Goal: Information Seeking & Learning: Learn about a topic

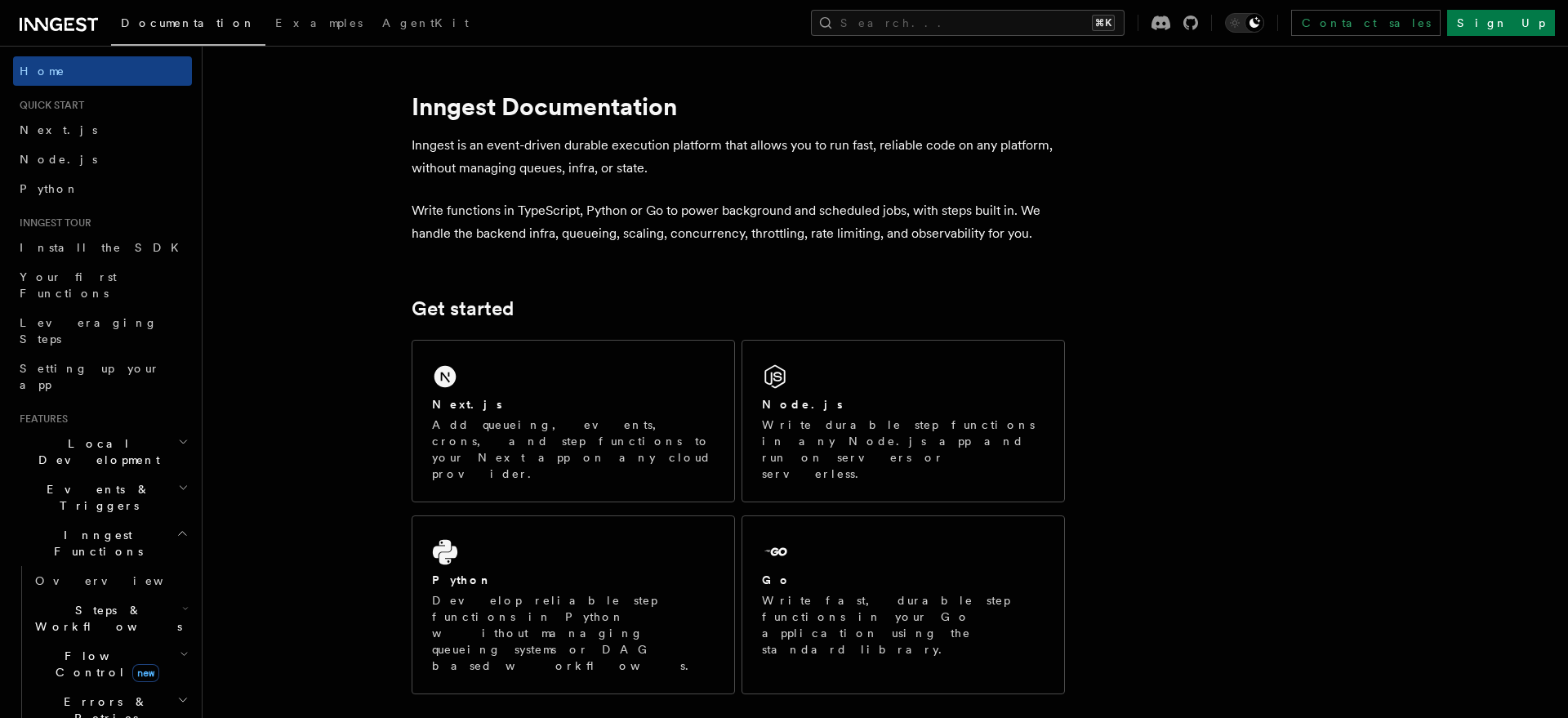
click at [174, 475] on h2 "Events & Triggers" at bounding box center [102, 498] width 178 height 46
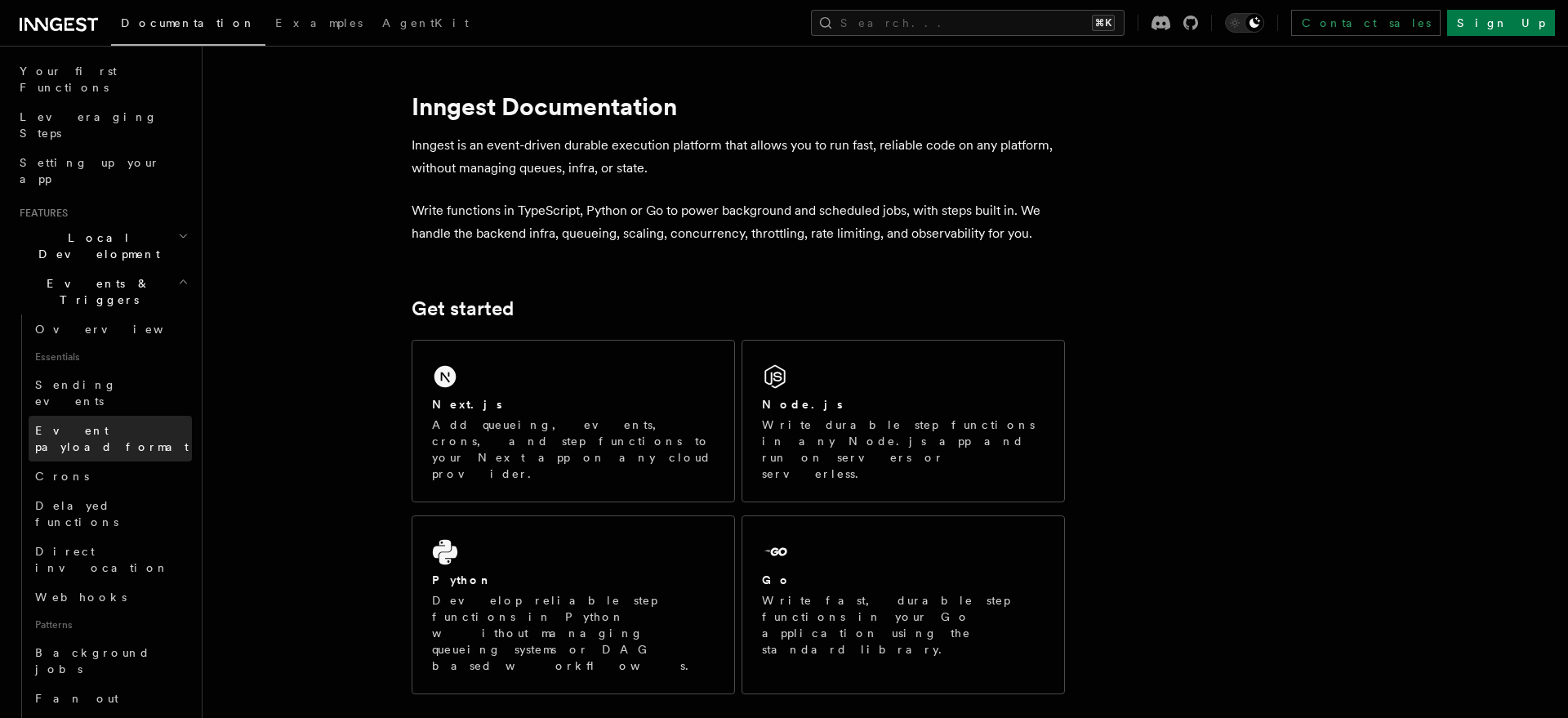
scroll to position [316, 0]
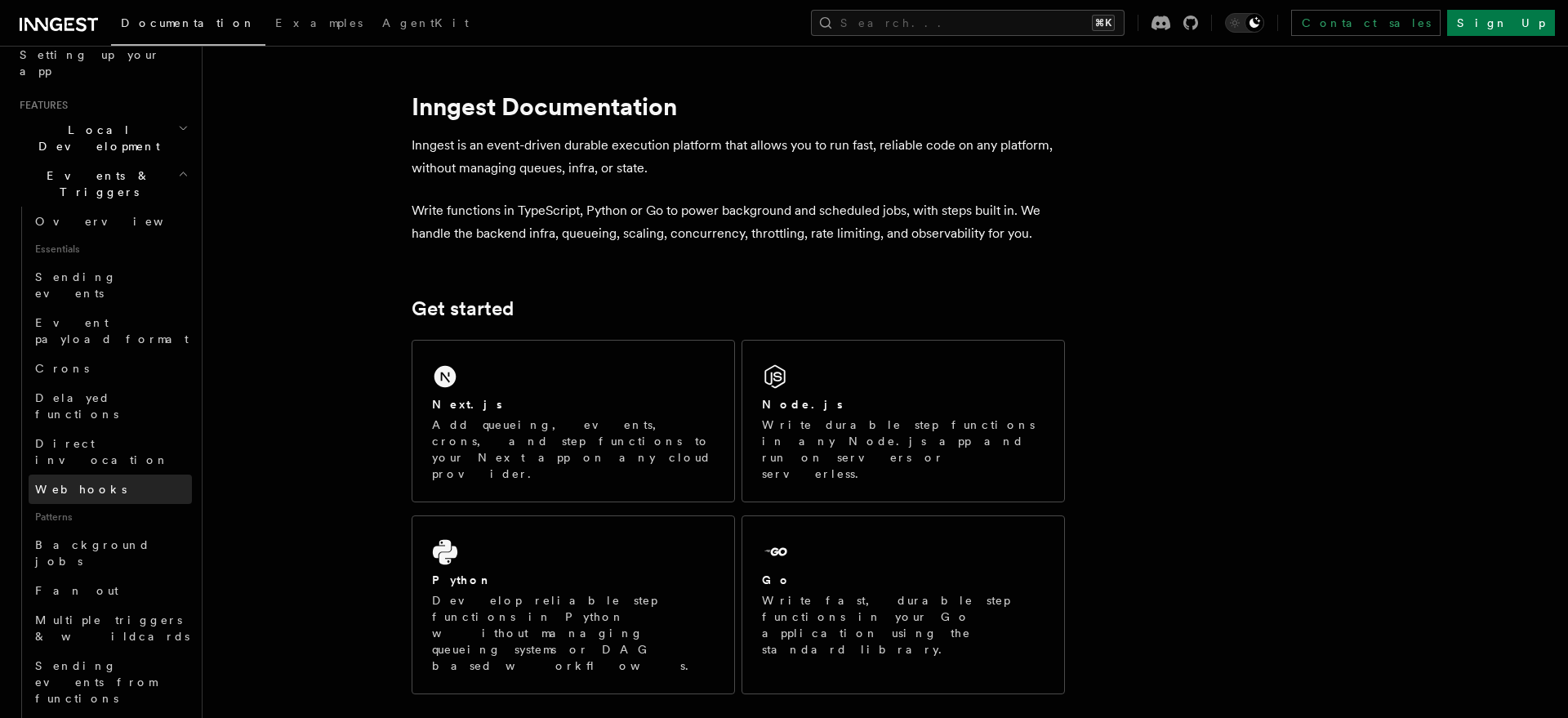
click at [115, 475] on link "Webhooks" at bounding box center [110, 489] width 164 height 29
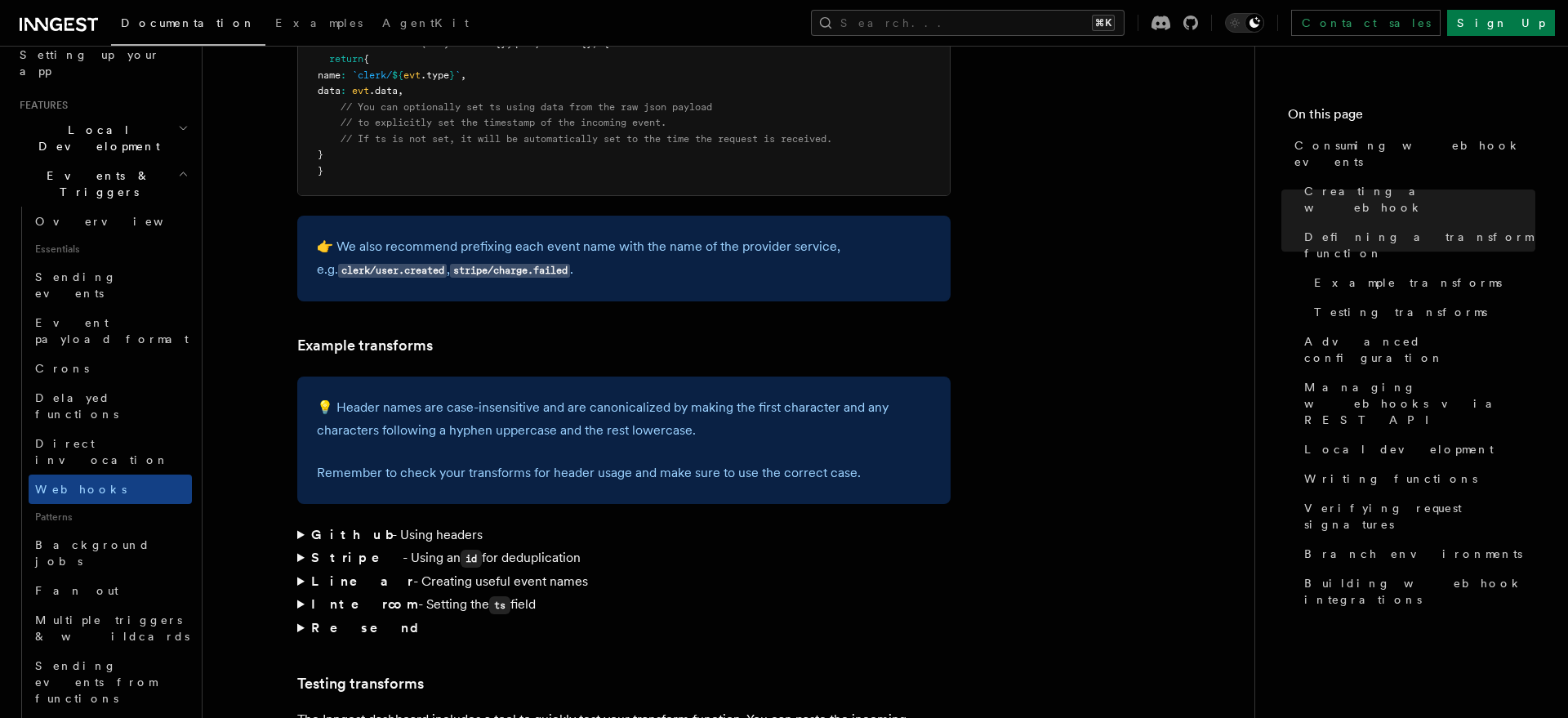
scroll to position [2435, 0]
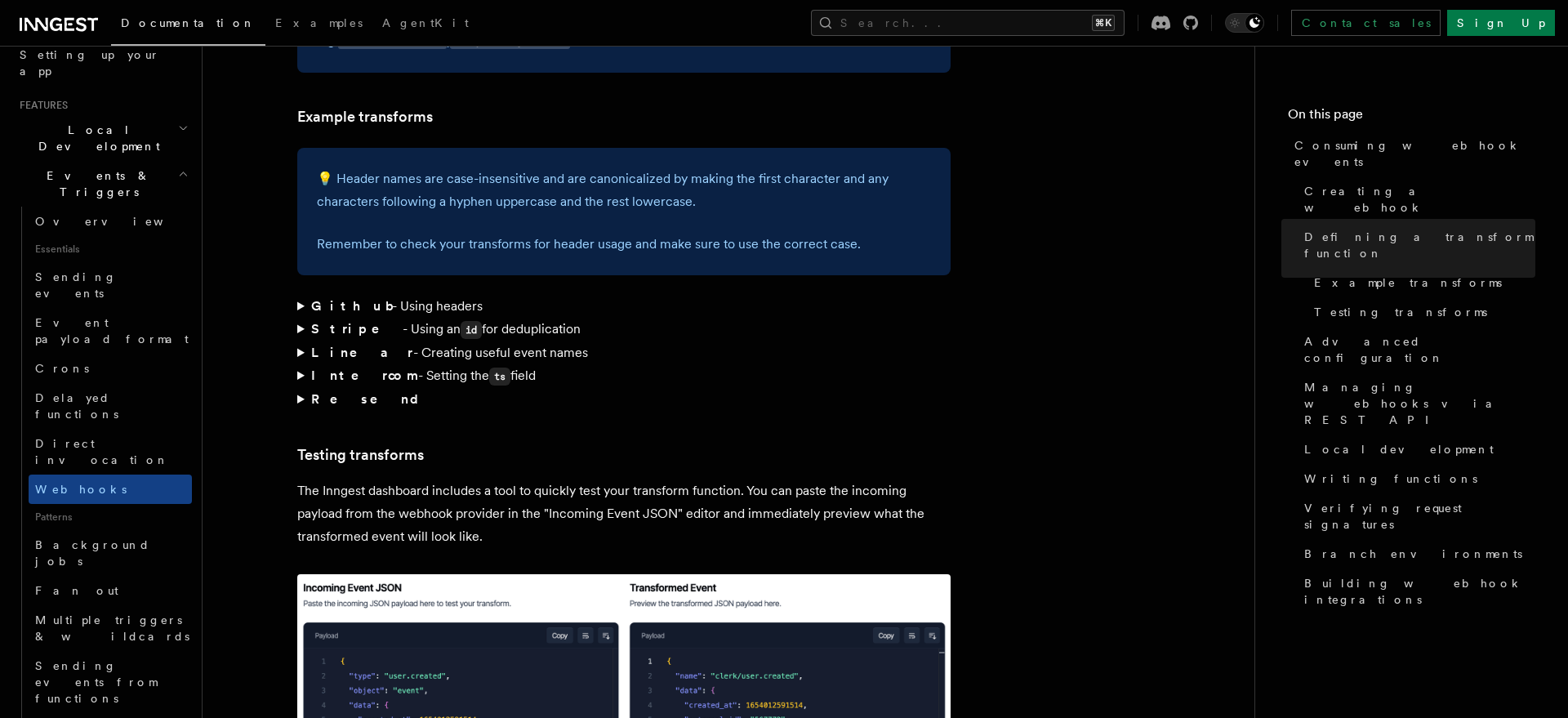
click at [305, 295] on summary "Github - Using headers" at bounding box center [624, 305] width 653 height 23
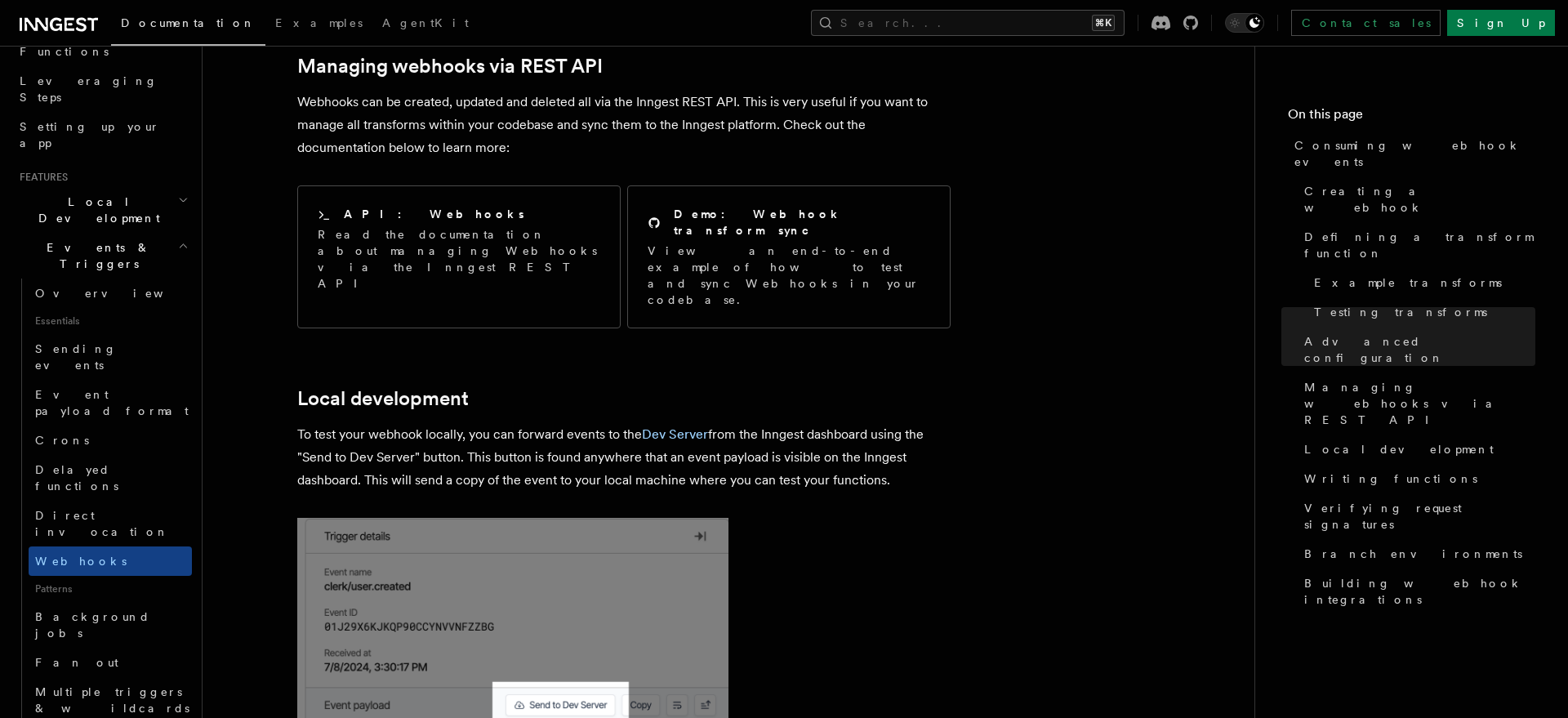
scroll to position [202, 0]
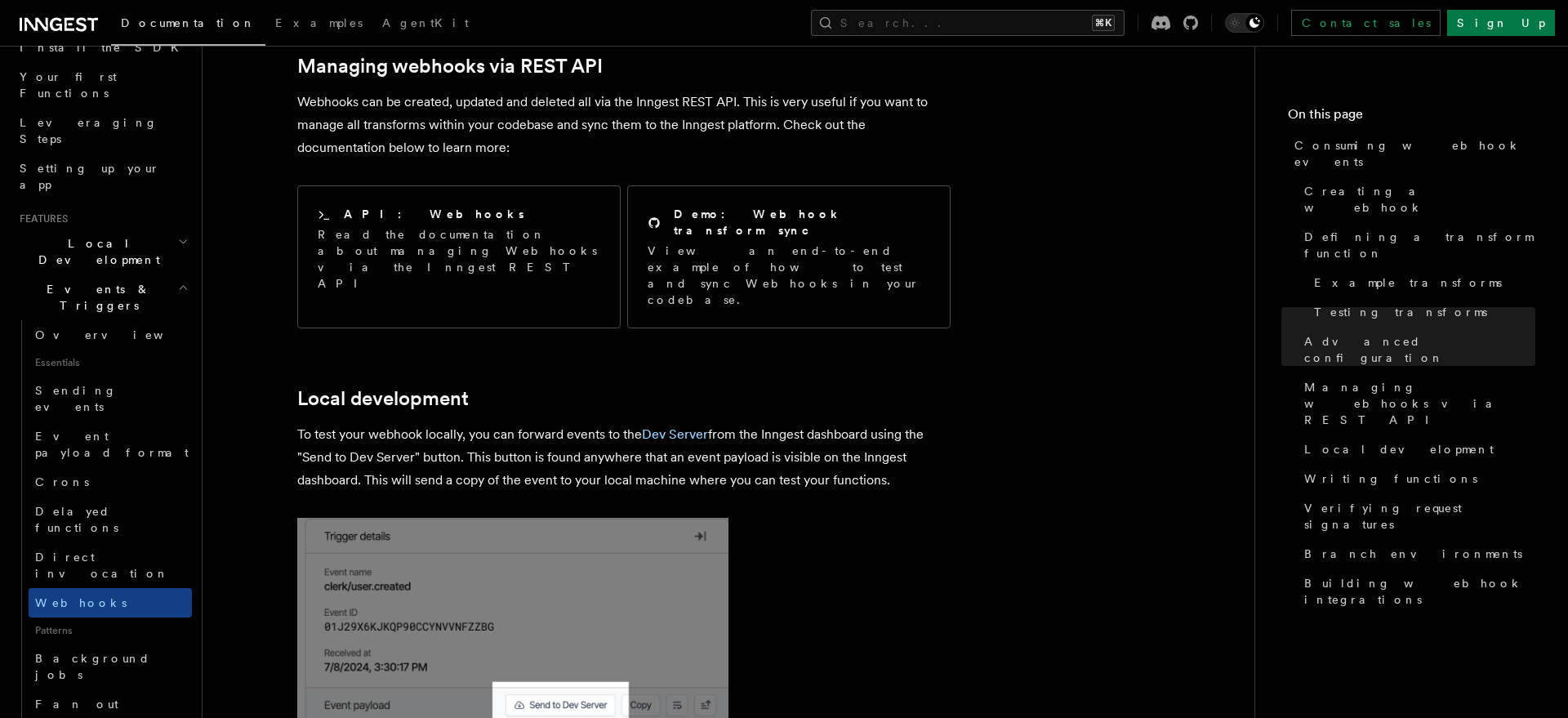
click at [115, 235] on span "Local Development" at bounding box center [95, 252] width 165 height 33
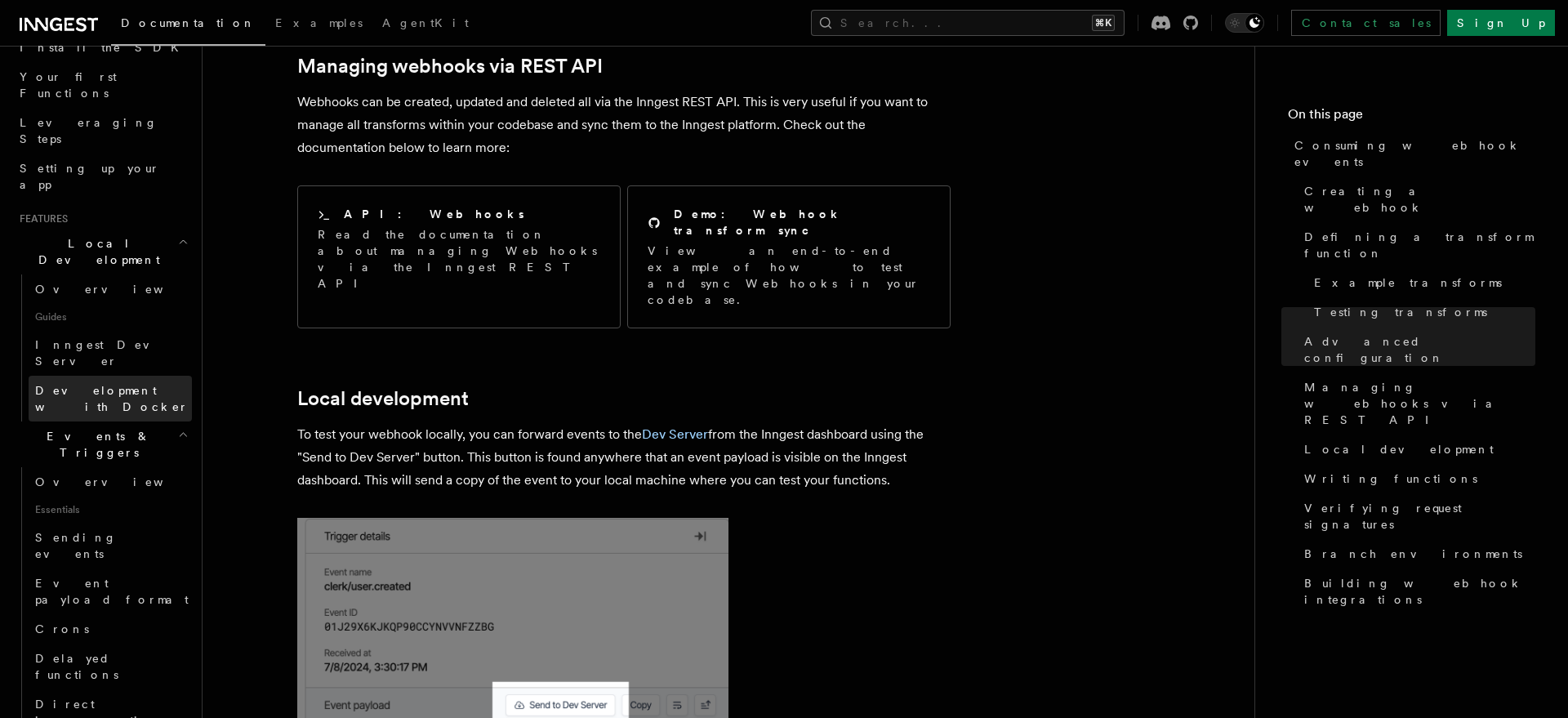
click at [128, 384] on span "Development with Docker" at bounding box center [112, 399] width 154 height 29
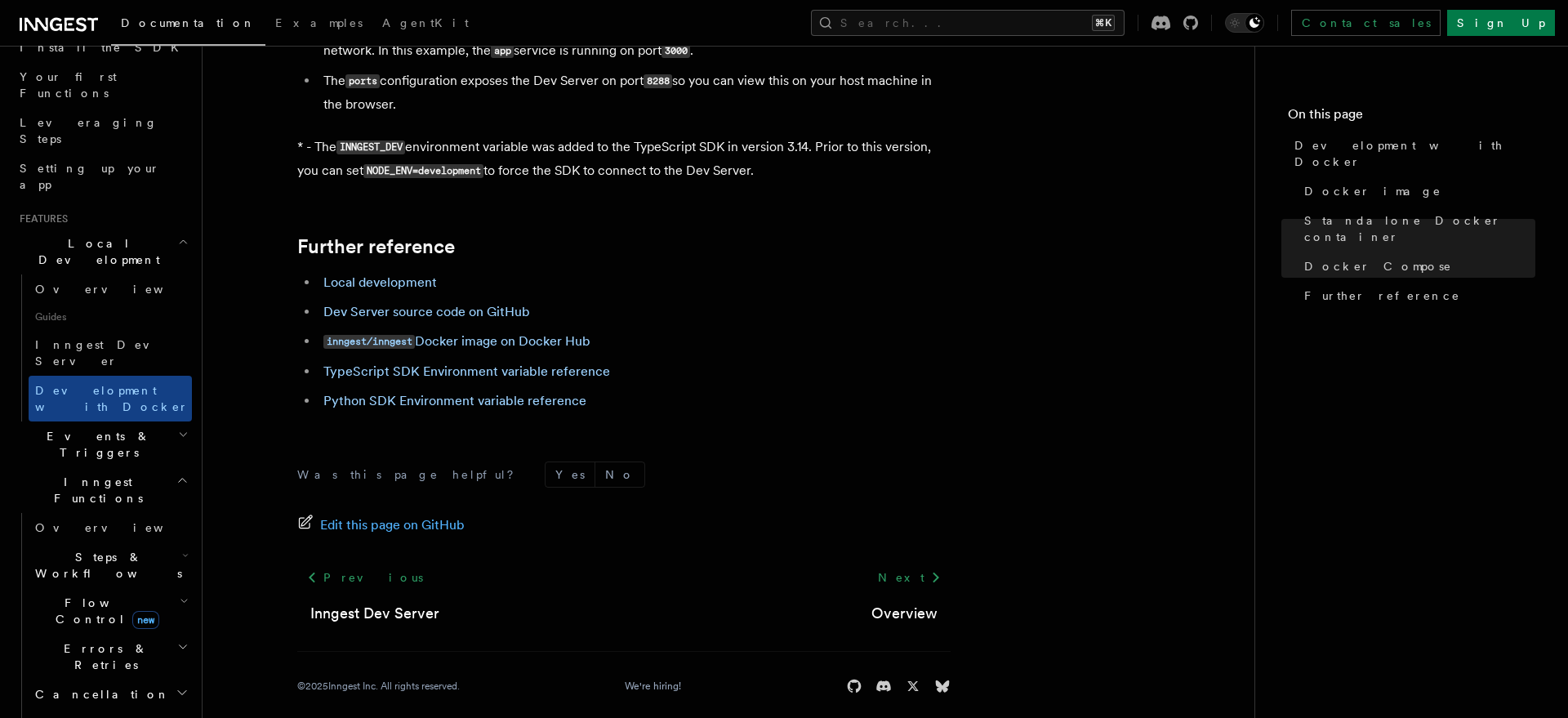
scroll to position [1679, 0]
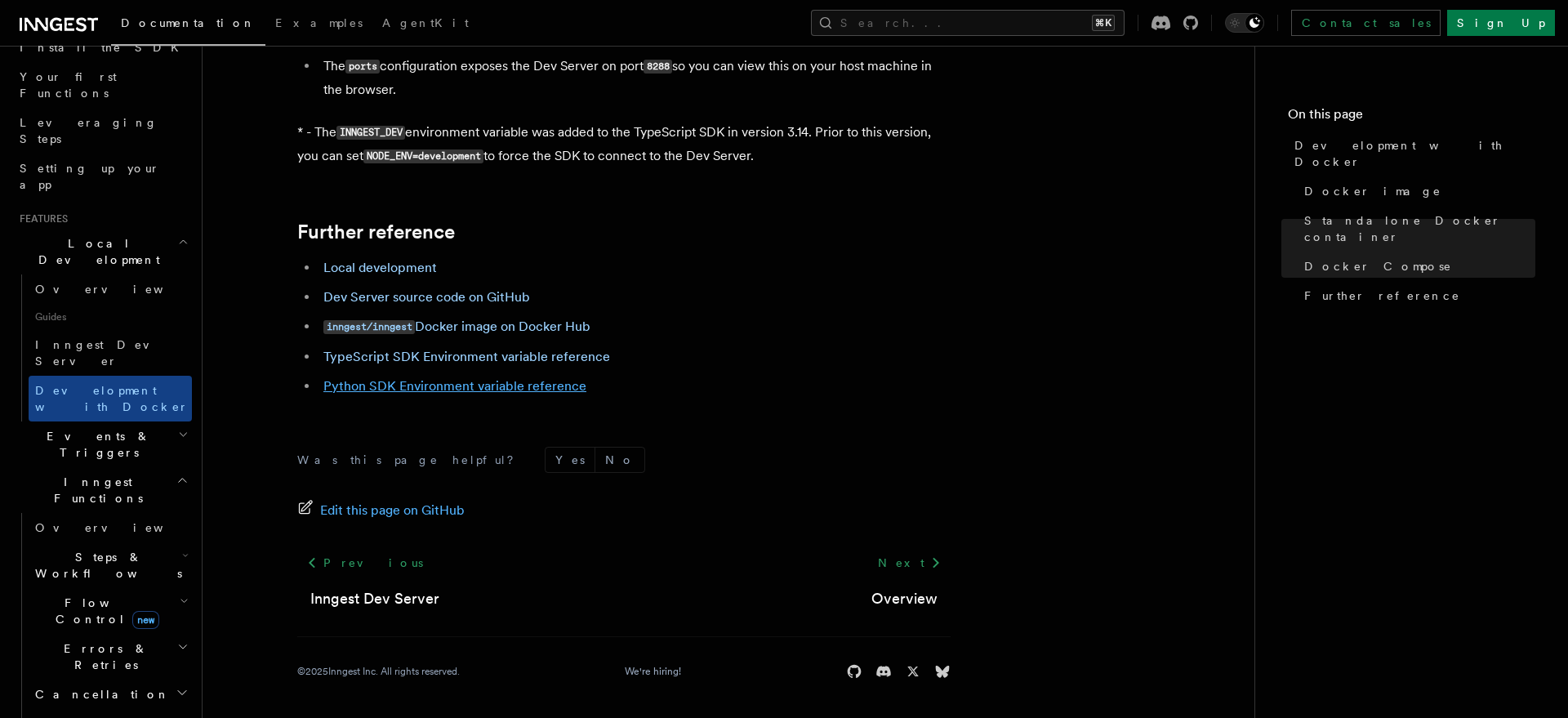
click at [405, 387] on link "Python SDK Environment variable reference" at bounding box center [454, 385] width 263 height 16
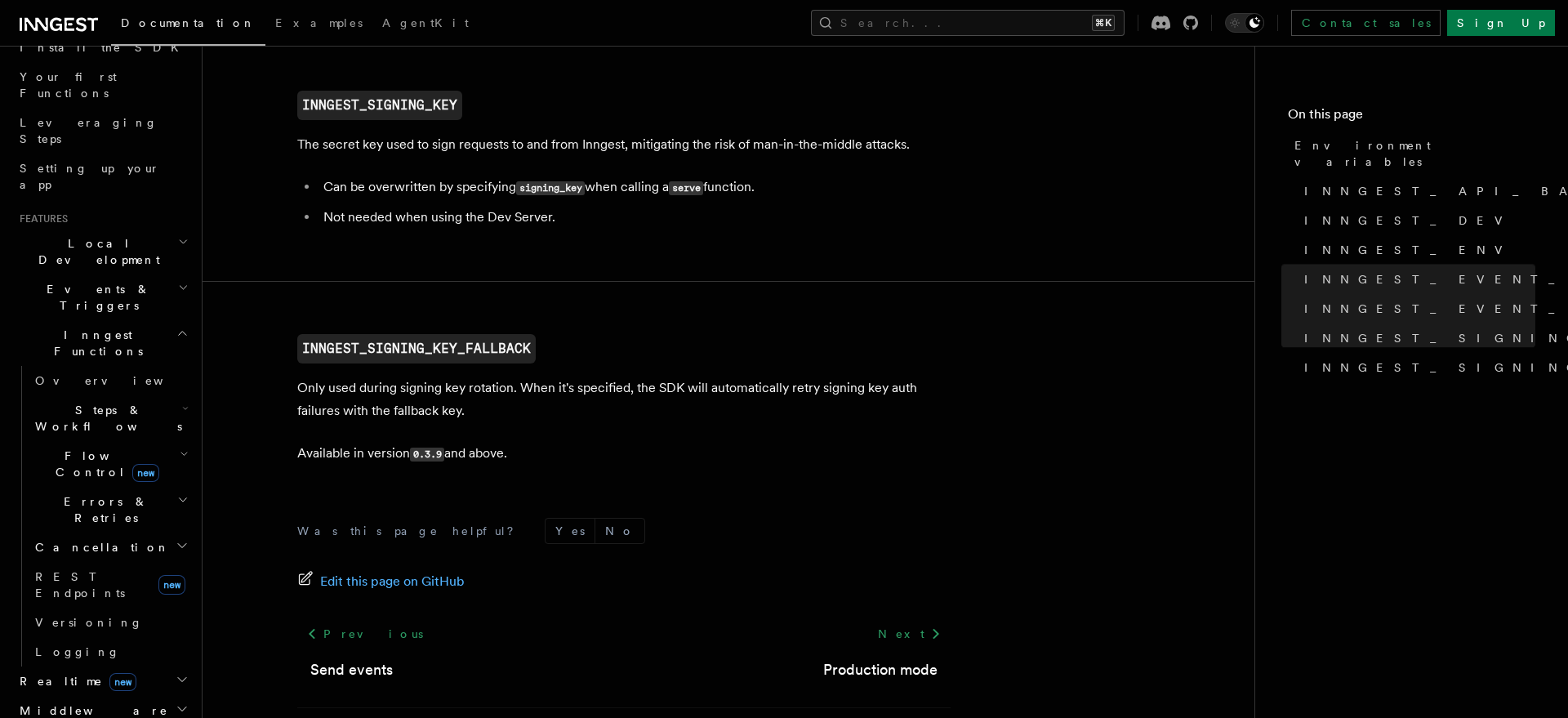
scroll to position [1777, 0]
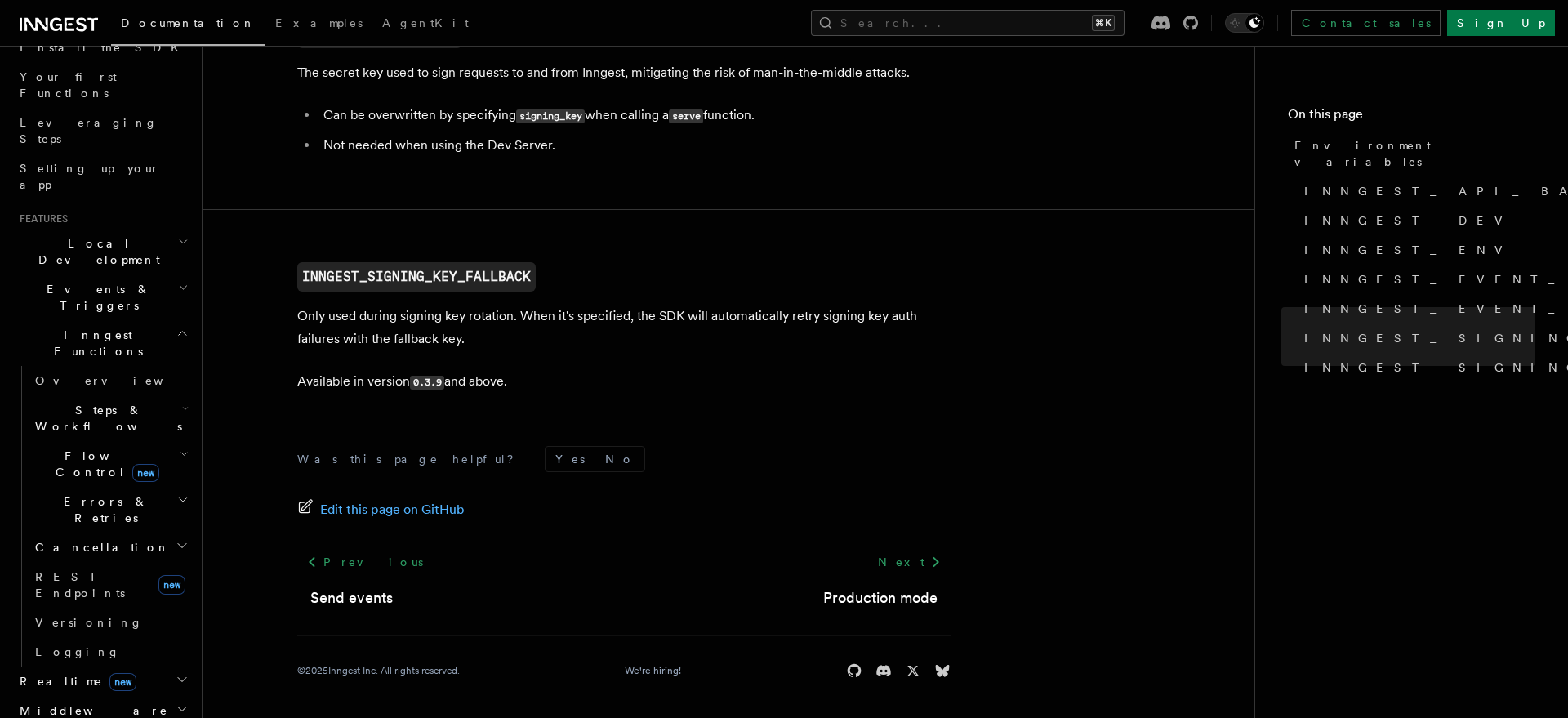
click at [110, 673] on span "new" at bounding box center [123, 682] width 27 height 18
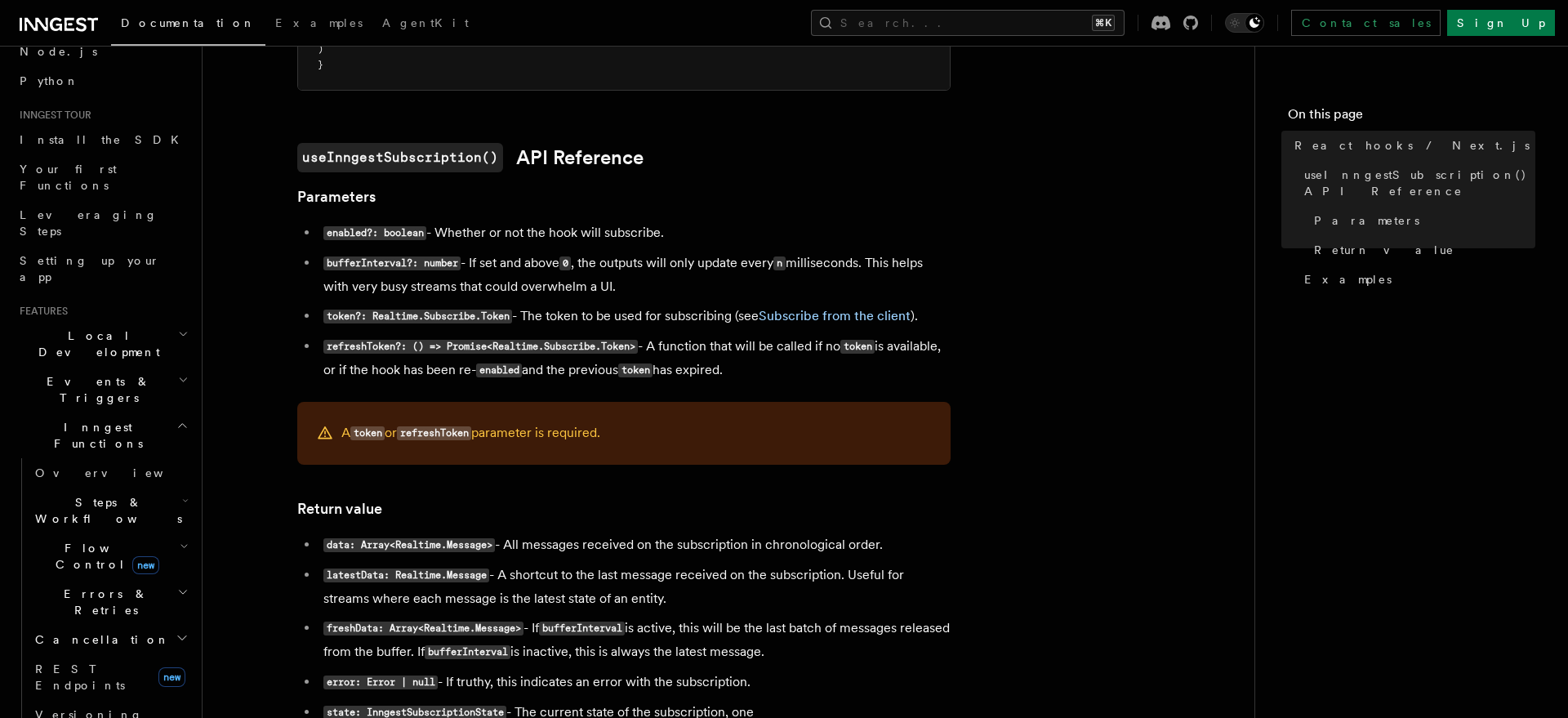
scroll to position [4, 0]
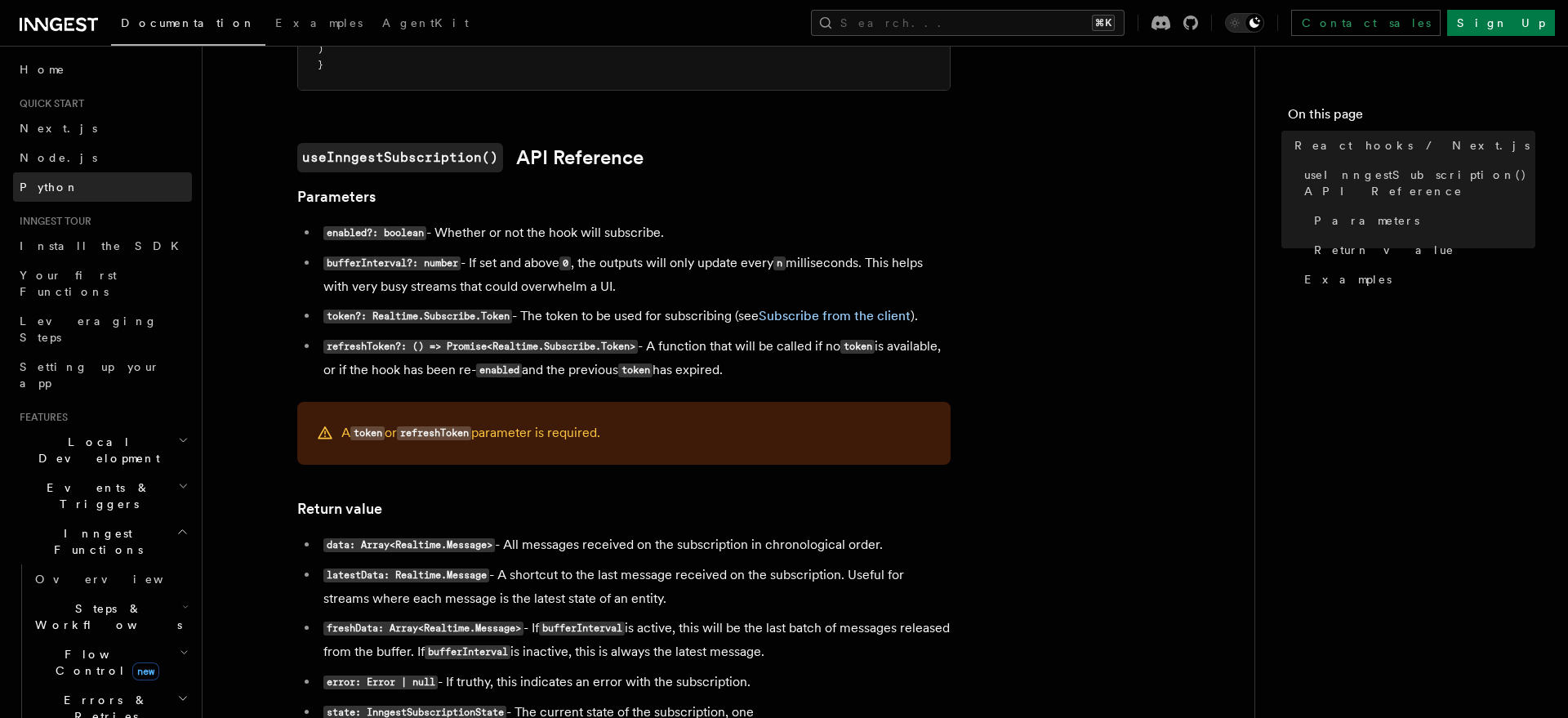
click at [57, 185] on link "Python" at bounding box center [102, 187] width 178 height 29
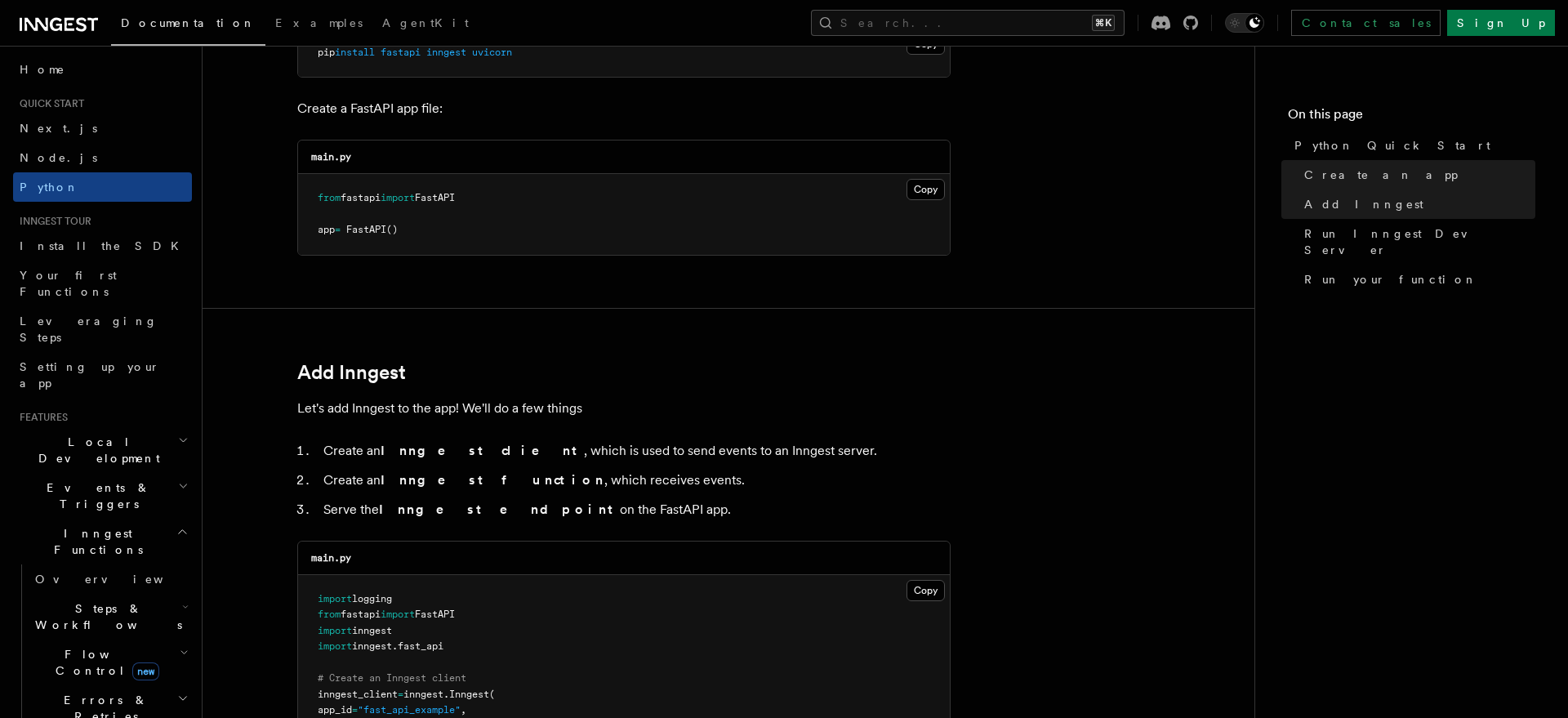
scroll to position [1131, 0]
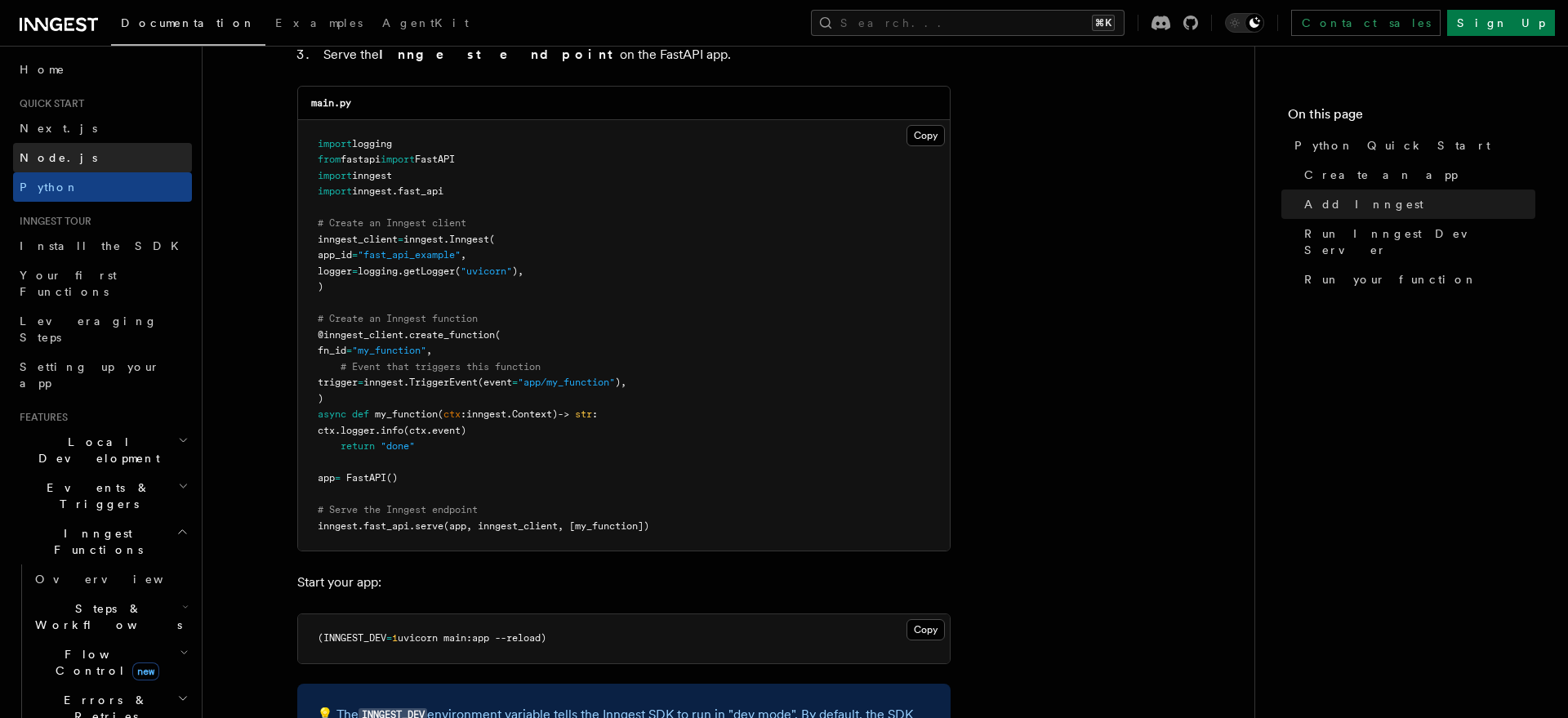
click at [111, 155] on link "Node.js" at bounding box center [102, 157] width 178 height 29
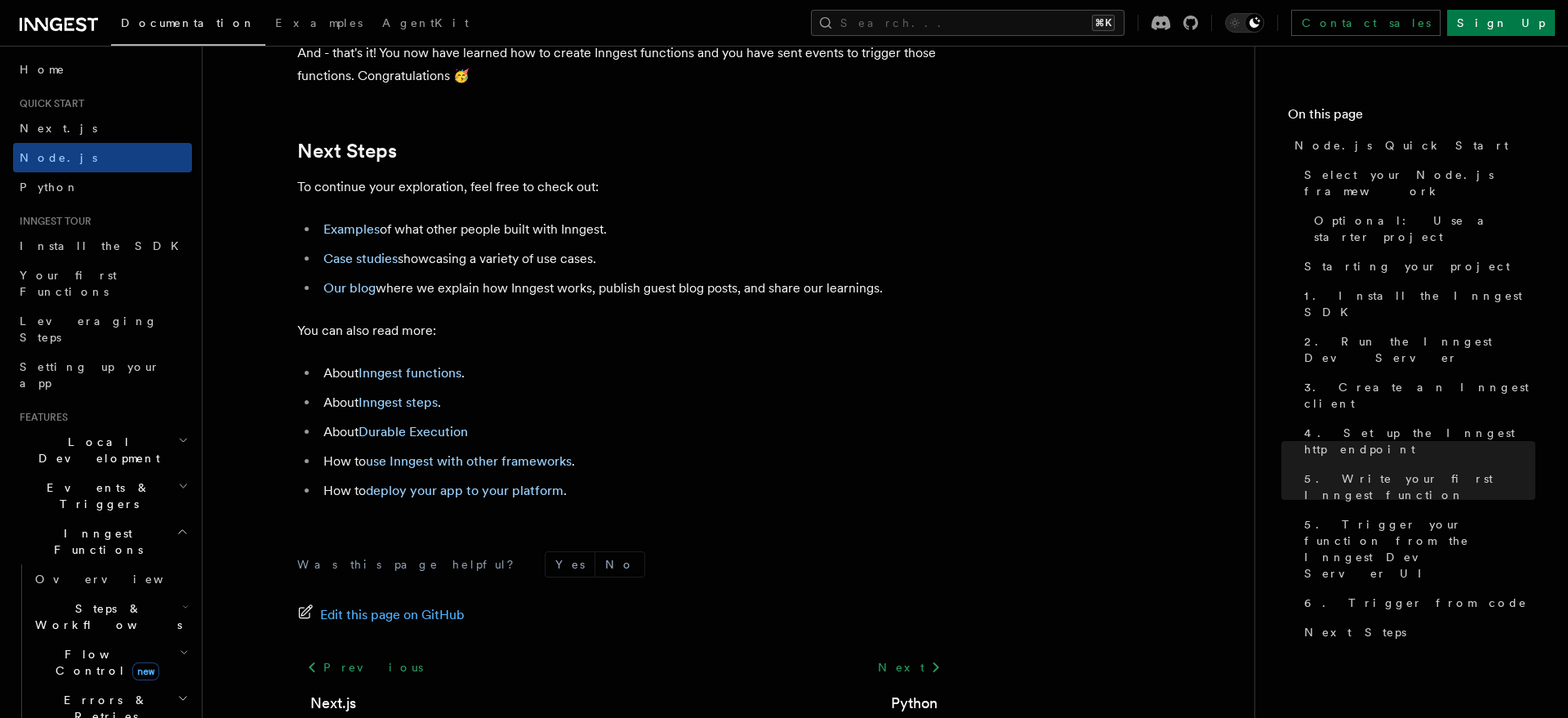
scroll to position [10135, 0]
click at [361, 236] on link "Examples" at bounding box center [351, 228] width 57 height 16
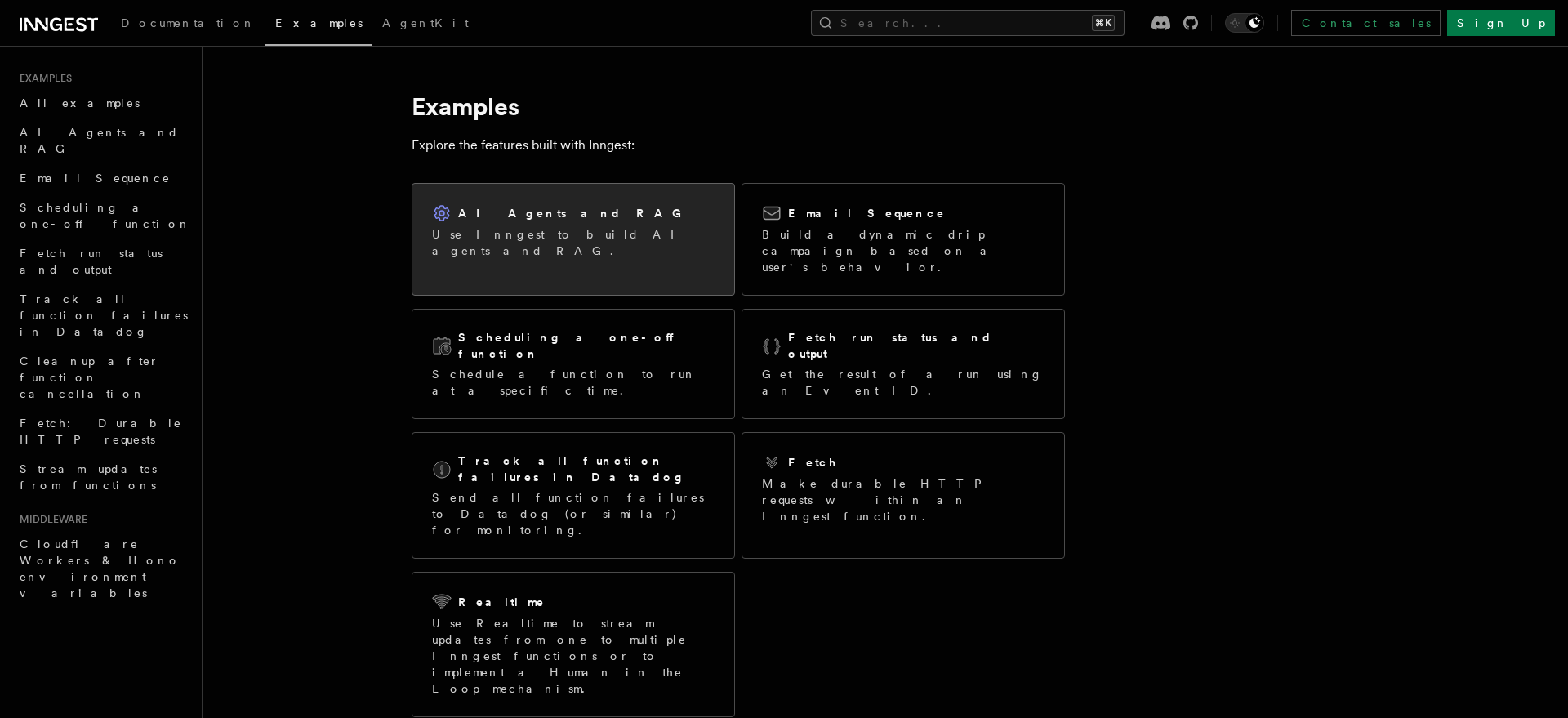
click at [543, 269] on link "AI Agents and RAG Use Inngest to build AI agents and RAG." at bounding box center [573, 239] width 323 height 113
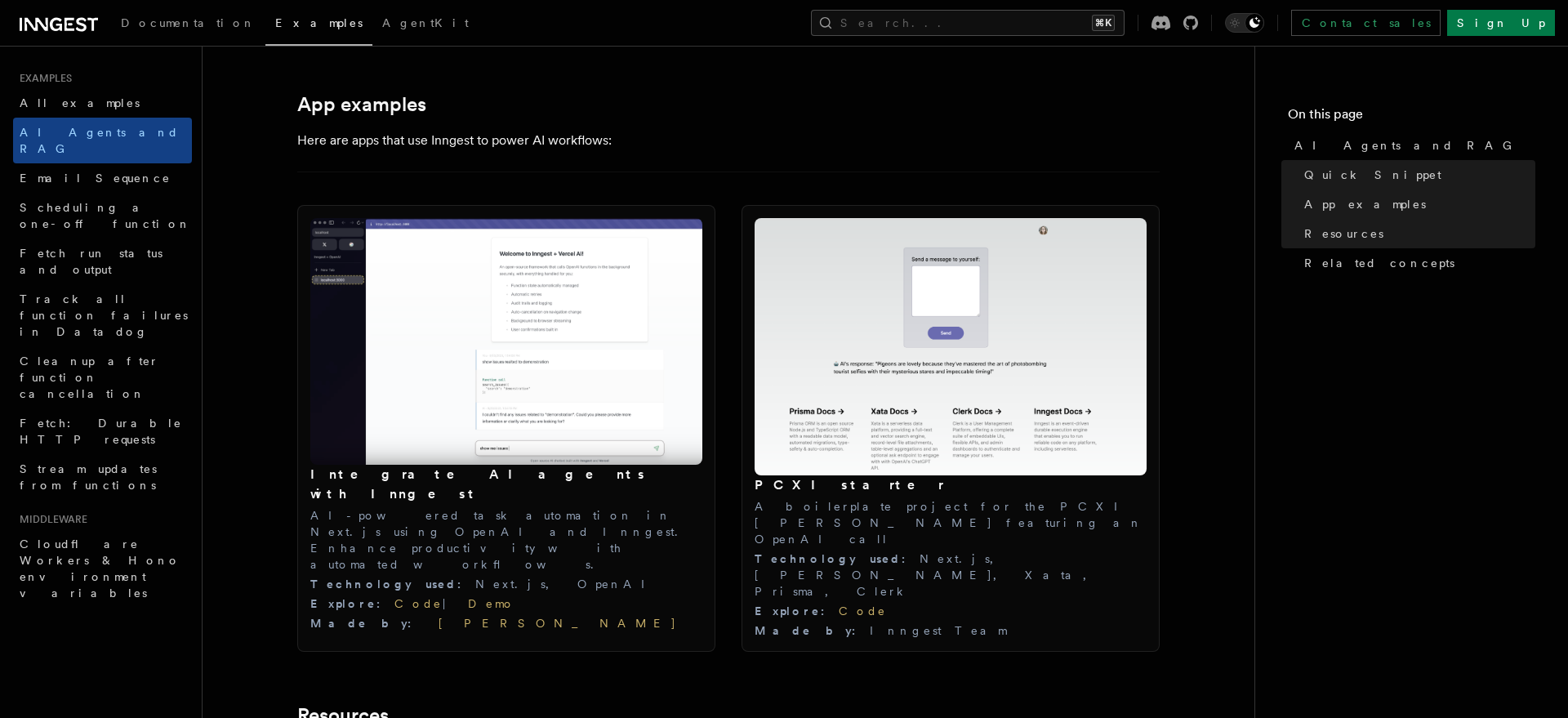
scroll to position [1640, 0]
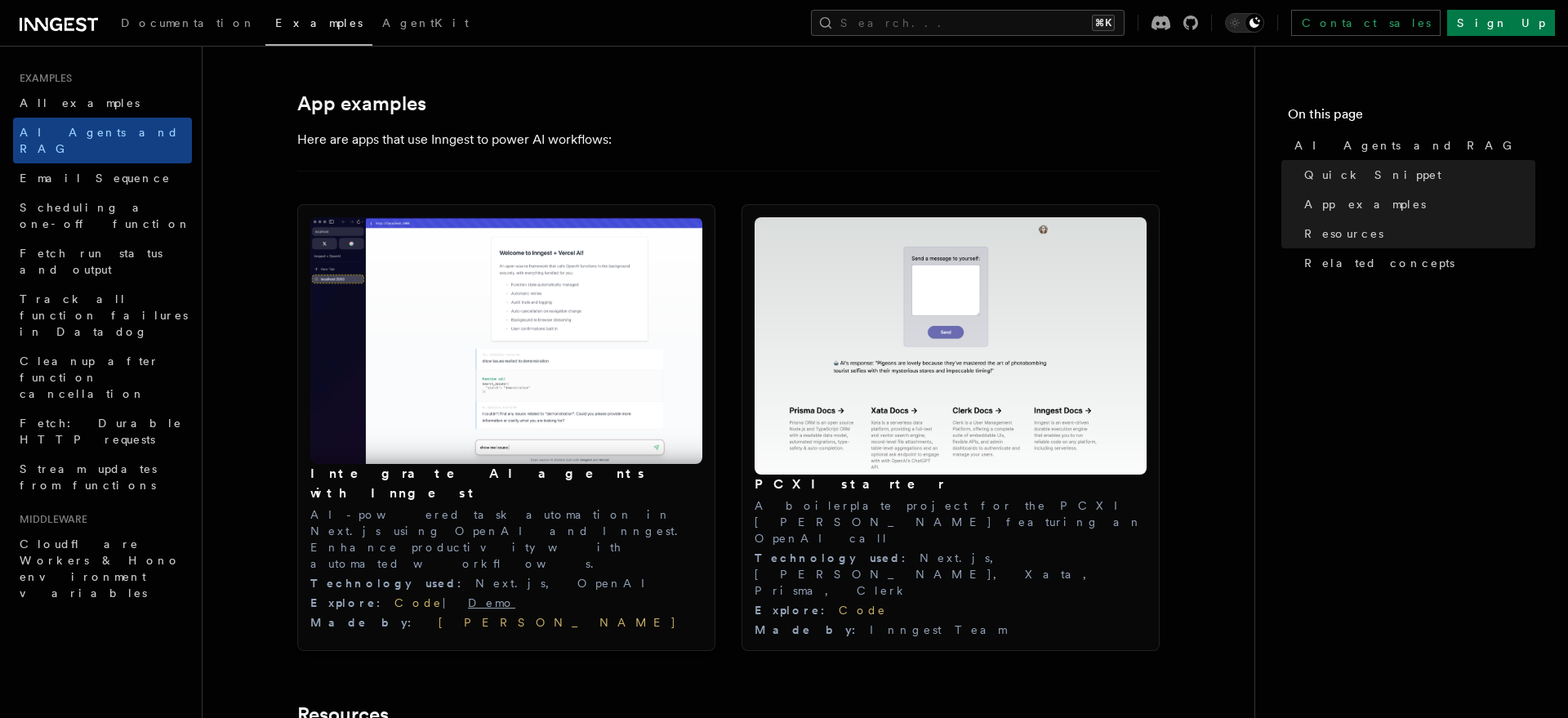
click at [467, 596] on link "Demo" at bounding box center [491, 603] width 48 height 13
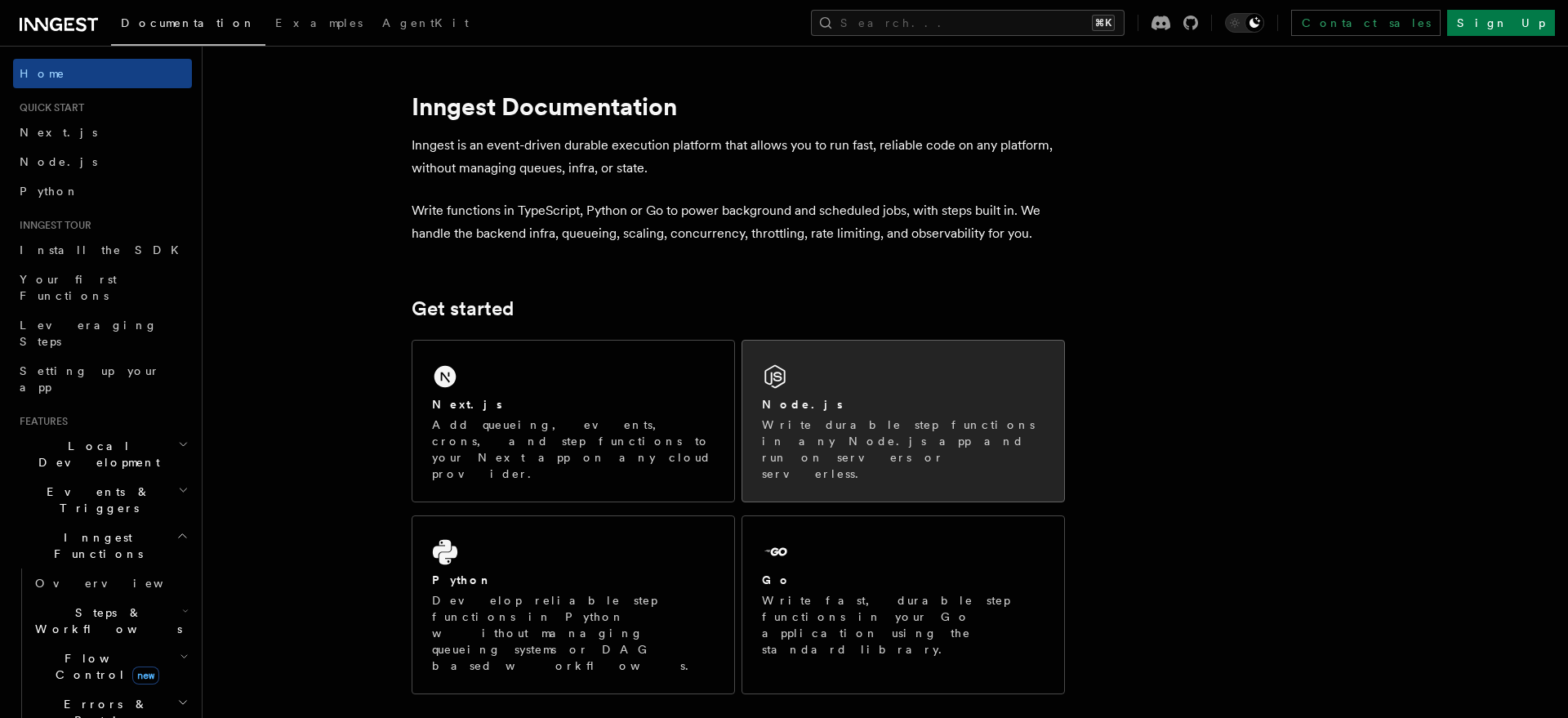
click at [855, 414] on div "Node.js Write durable step functions in any Node.js app and run on servers or s…" at bounding box center [903, 439] width 283 height 86
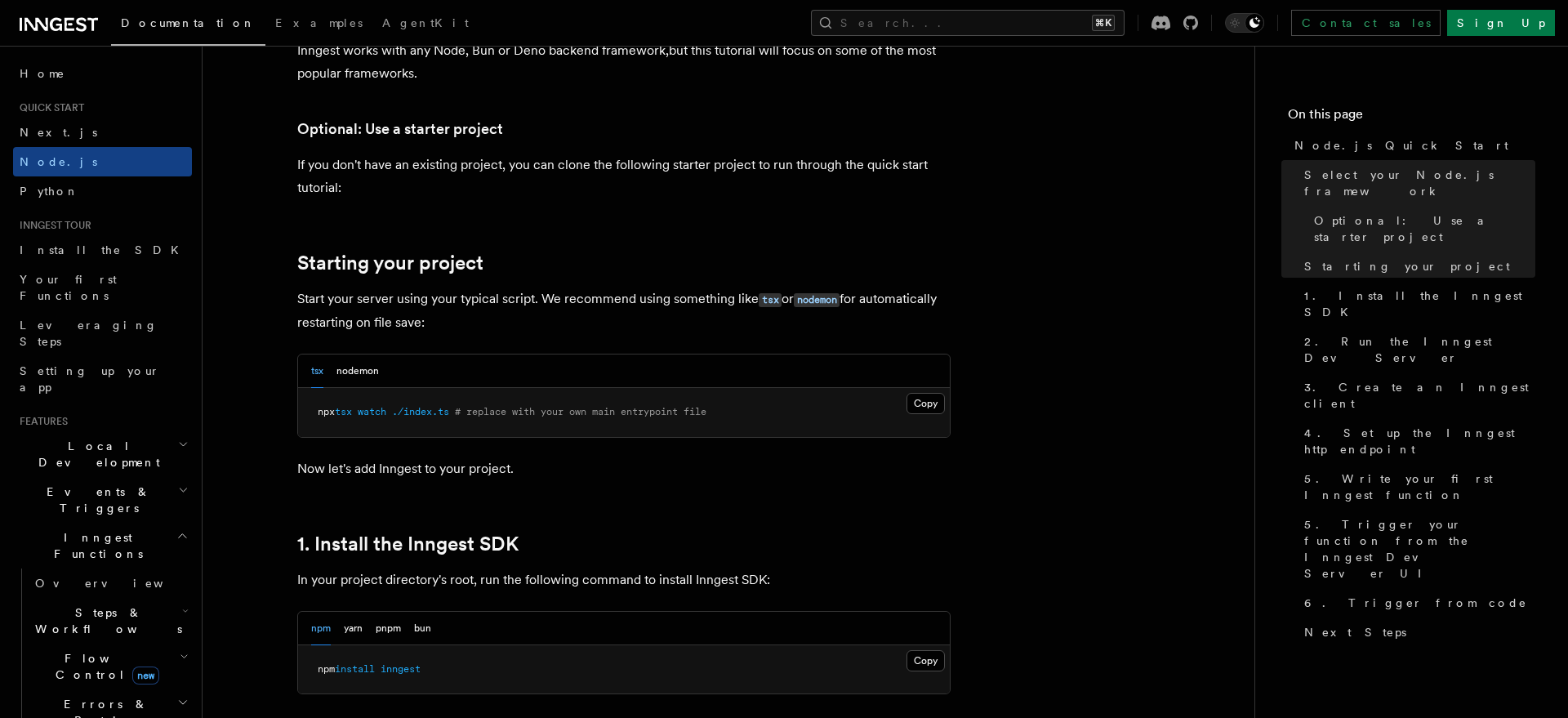
scroll to position [783, 0]
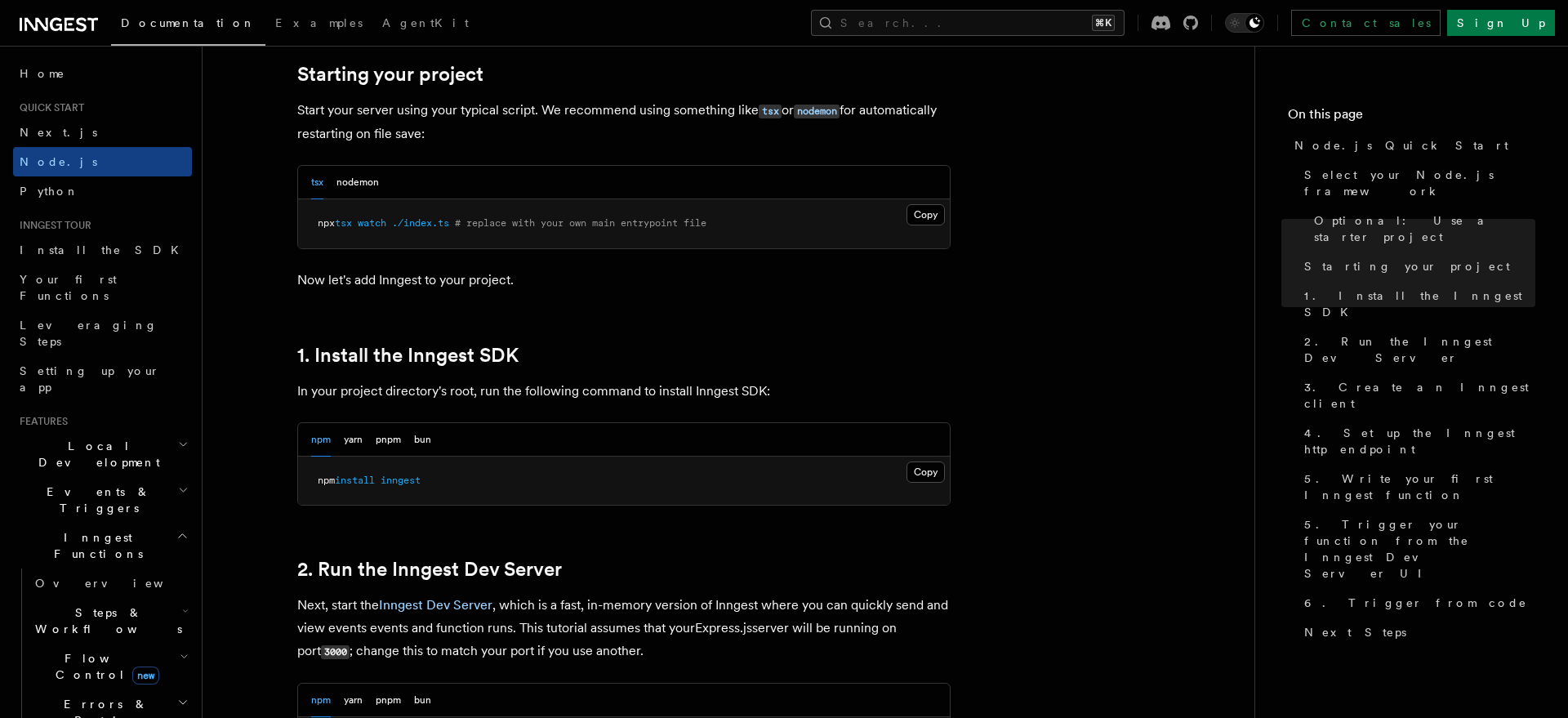
click at [133, 477] on h2 "Events & Triggers" at bounding box center [102, 499] width 178 height 46
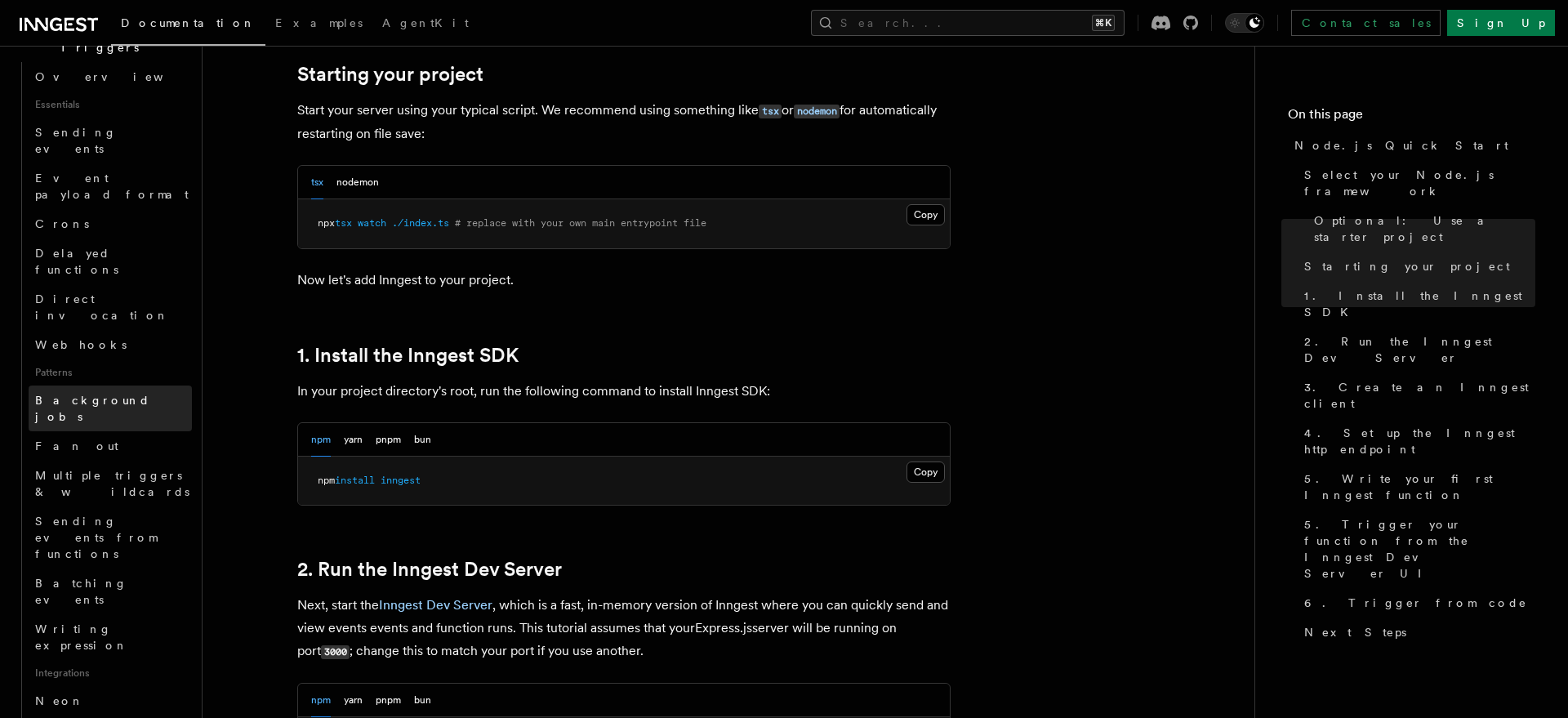
scroll to position [478, 0]
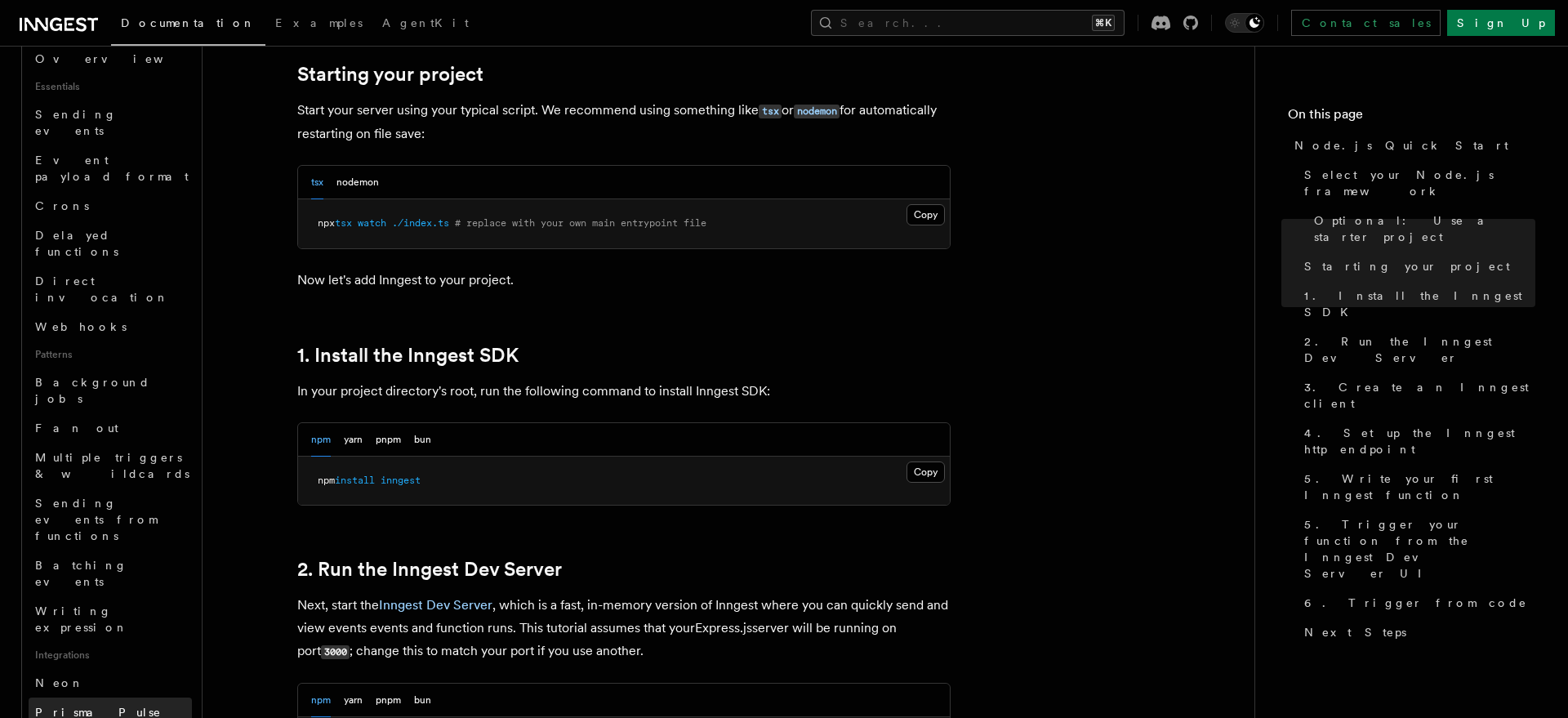
click at [98, 705] on span "Prisma Pulse" at bounding box center [98, 712] width 126 height 13
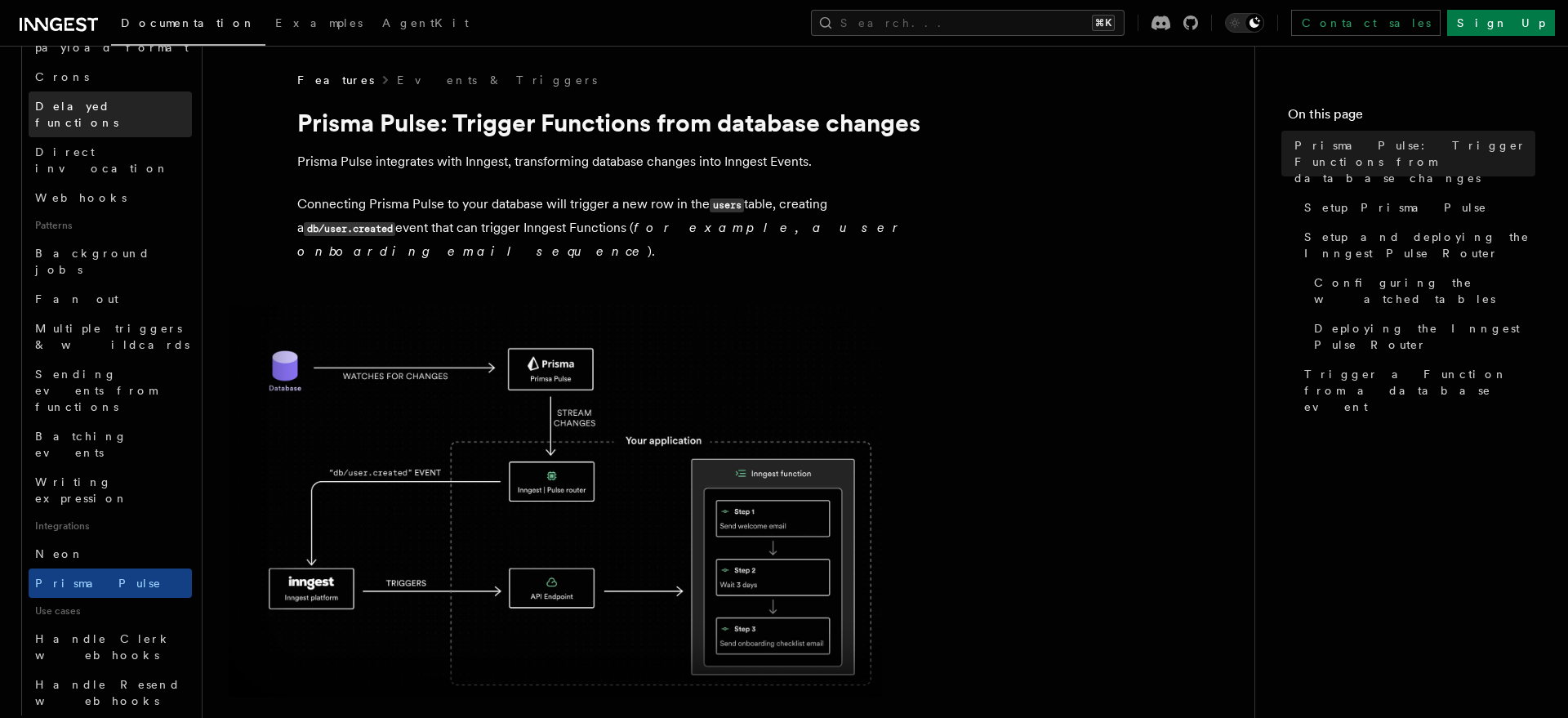
scroll to position [941, 0]
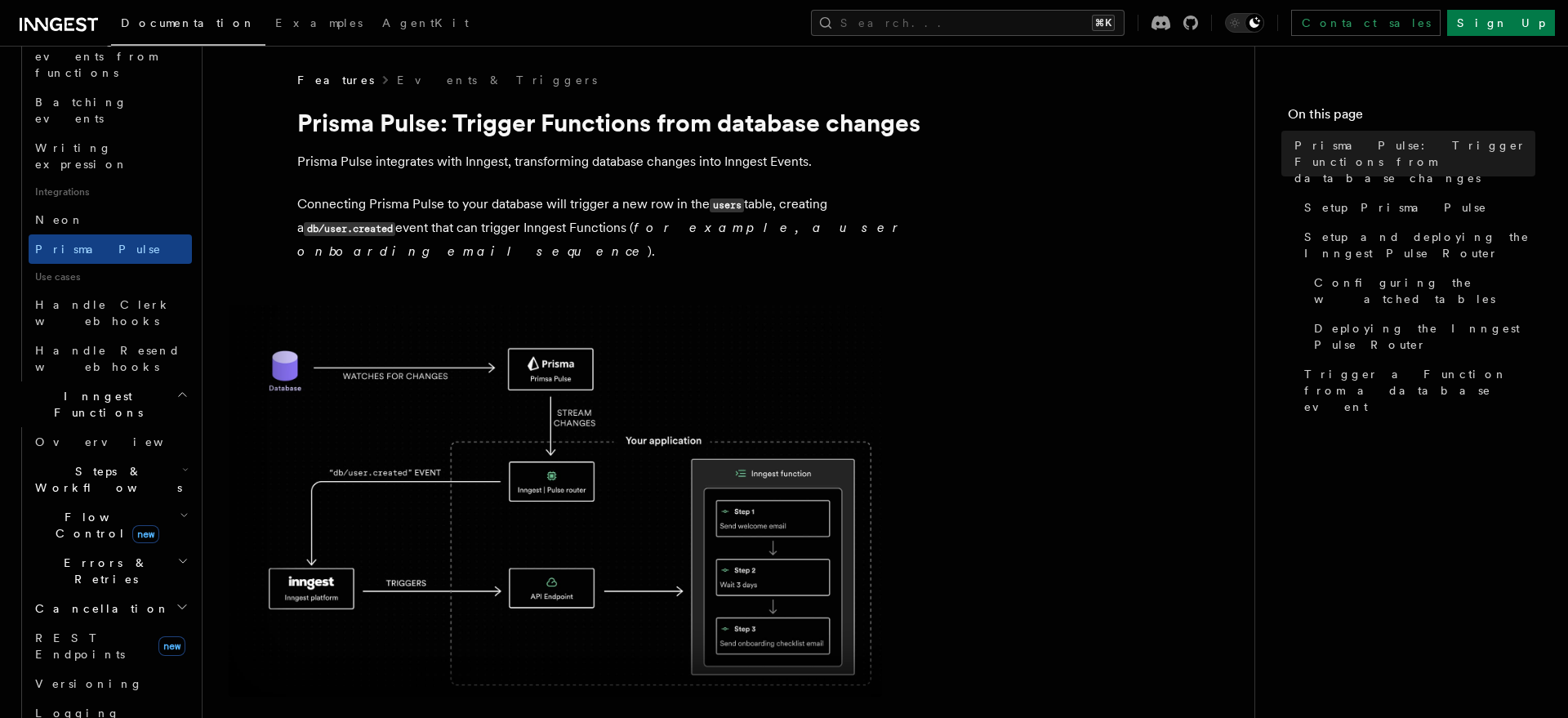
click at [179, 509] on icon "button" at bounding box center [184, 515] width 9 height 13
click at [125, 610] on link "Concurrency" at bounding box center [118, 625] width 148 height 29
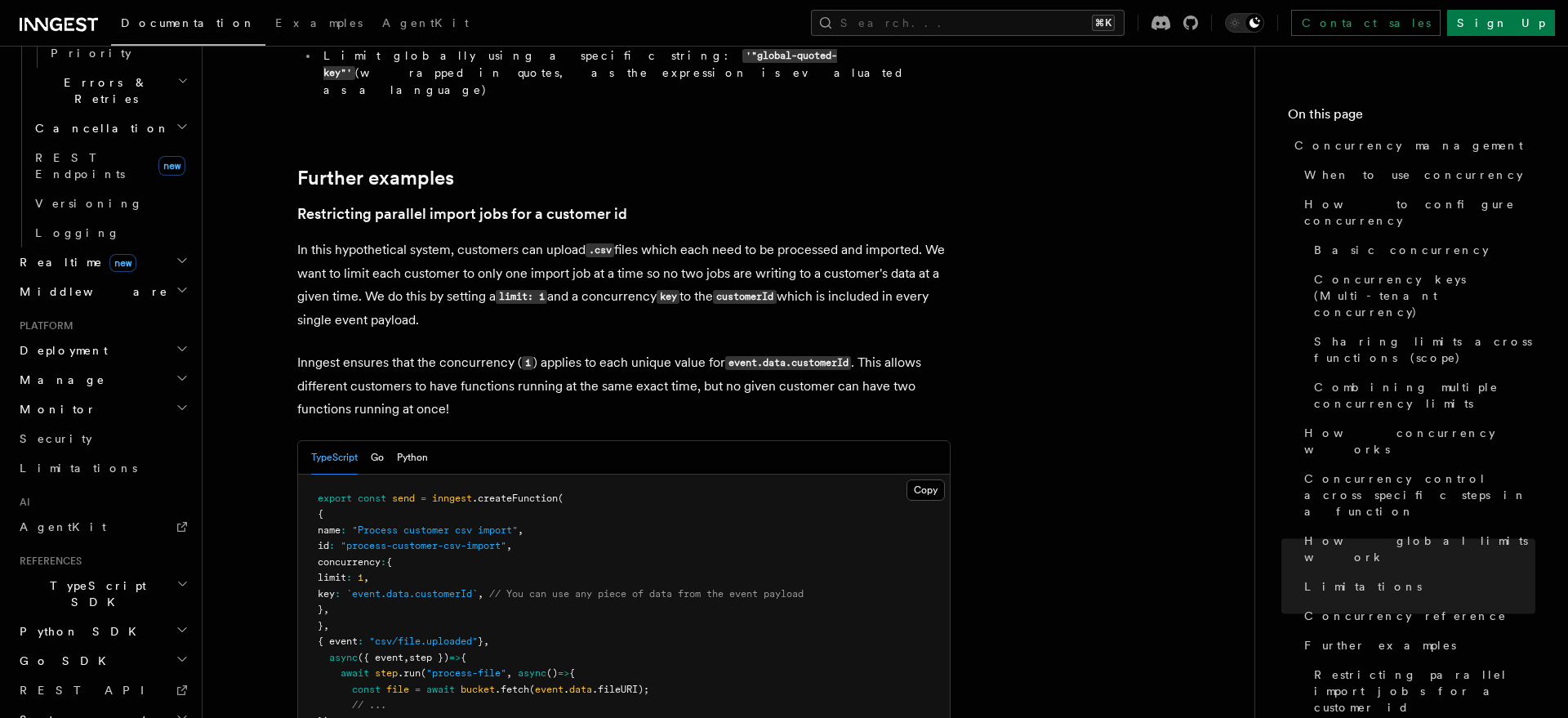
scroll to position [6576, 0]
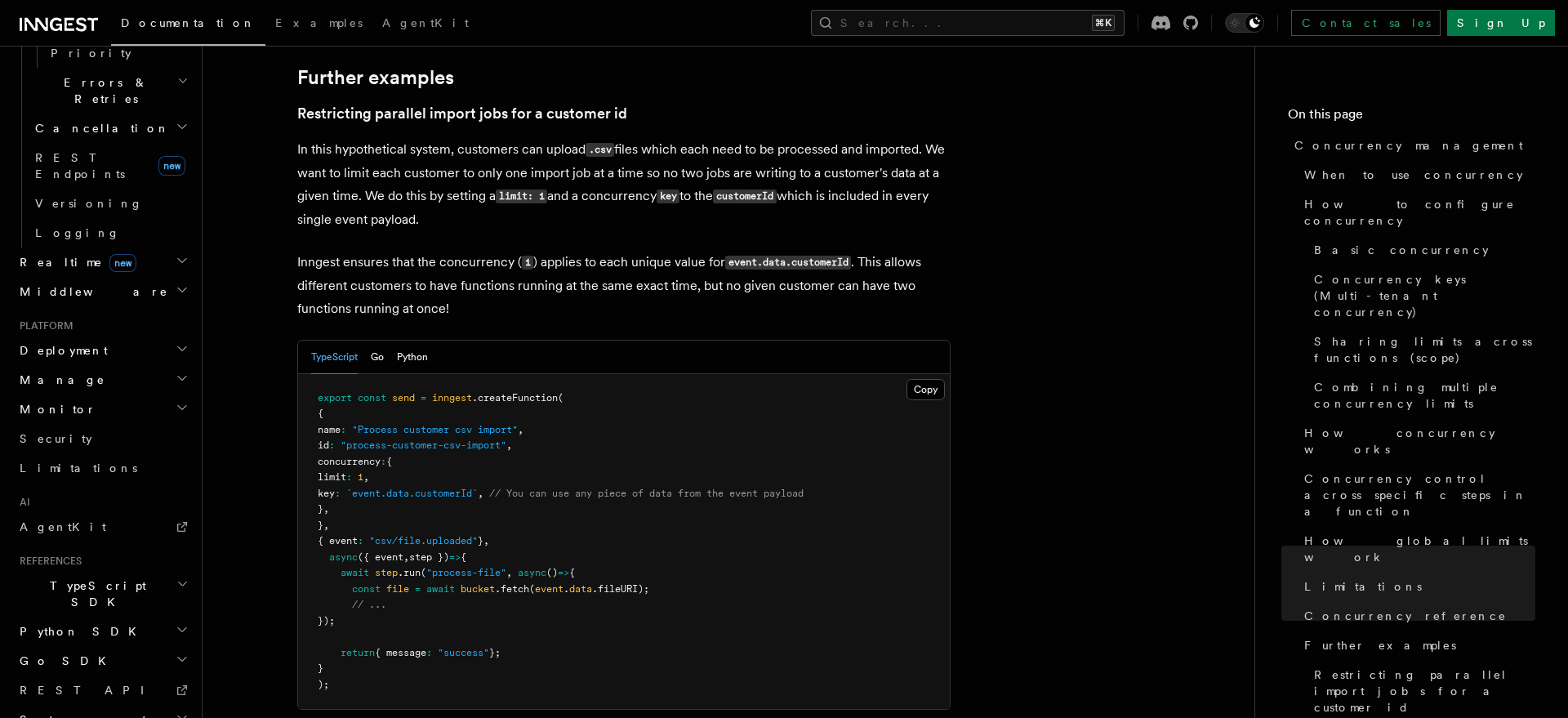
click at [121, 616] on h2 "Python SDK" at bounding box center [102, 631] width 178 height 29
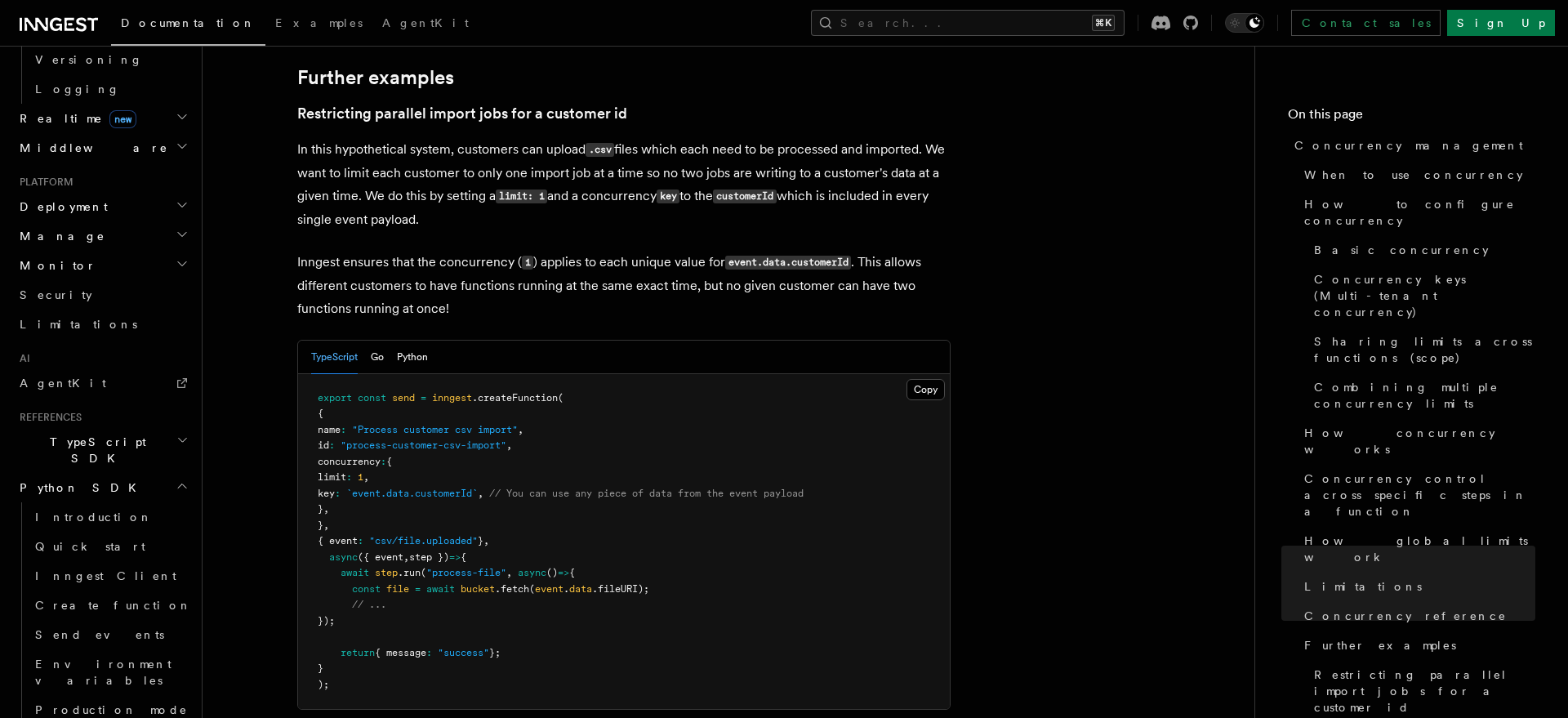
scroll to position [975, 0]
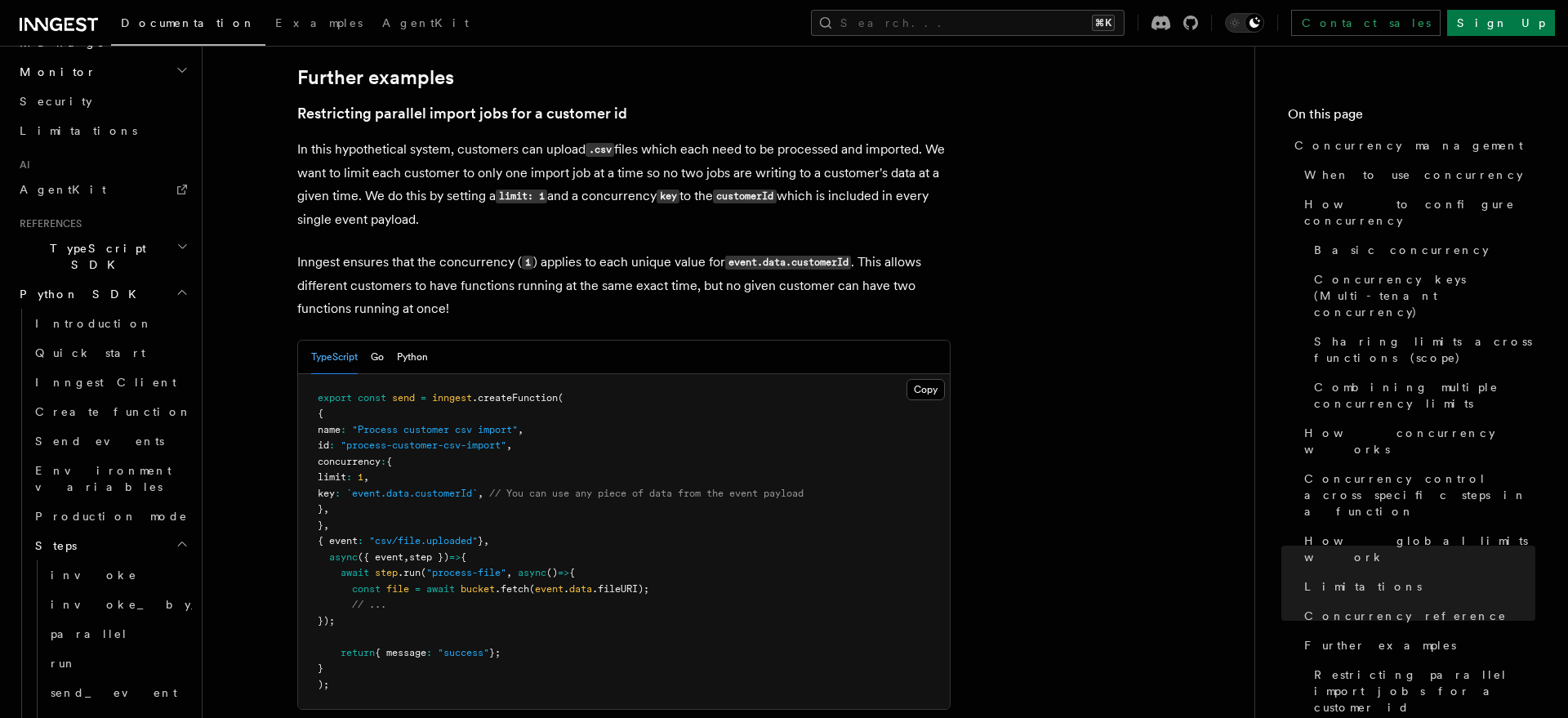
scroll to position [1205, 0]
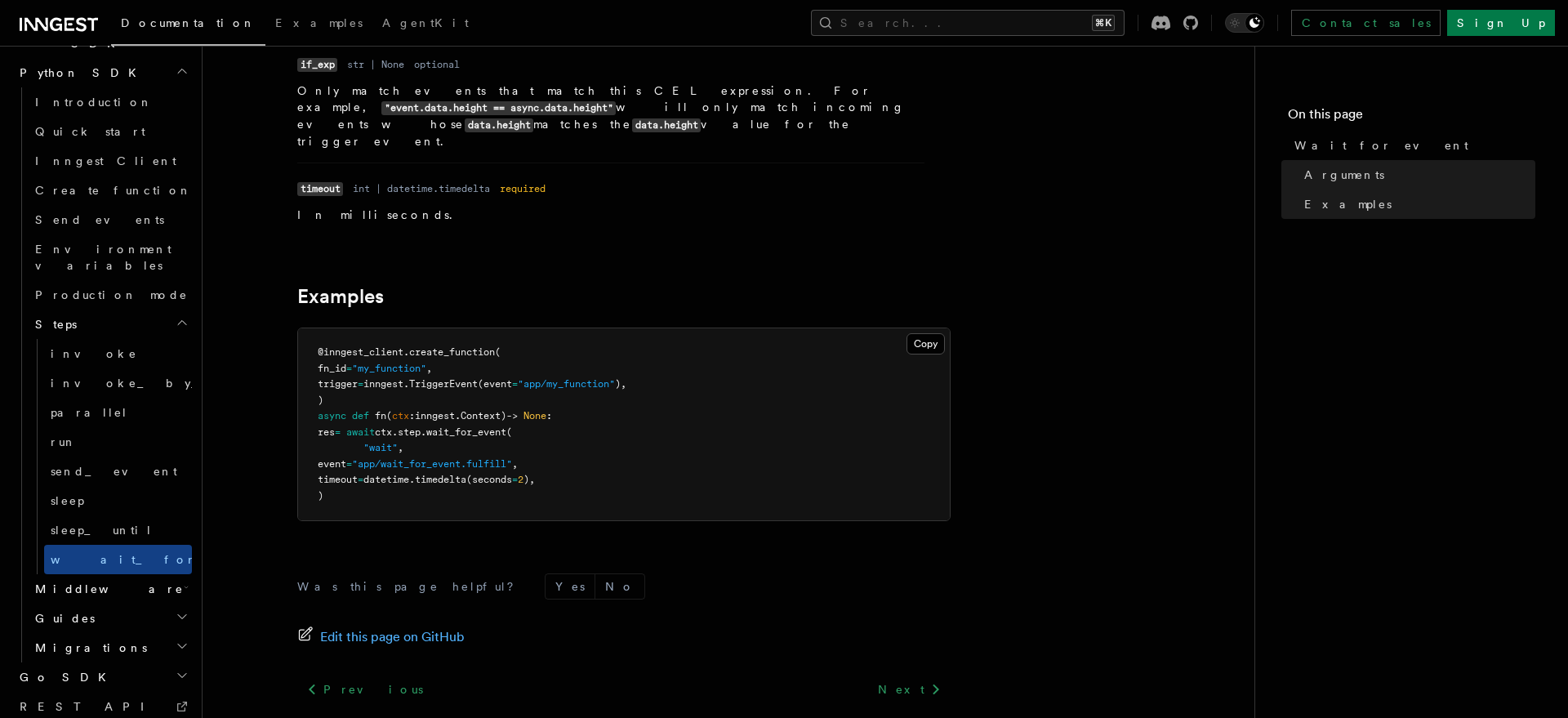
scroll to position [523, 0]
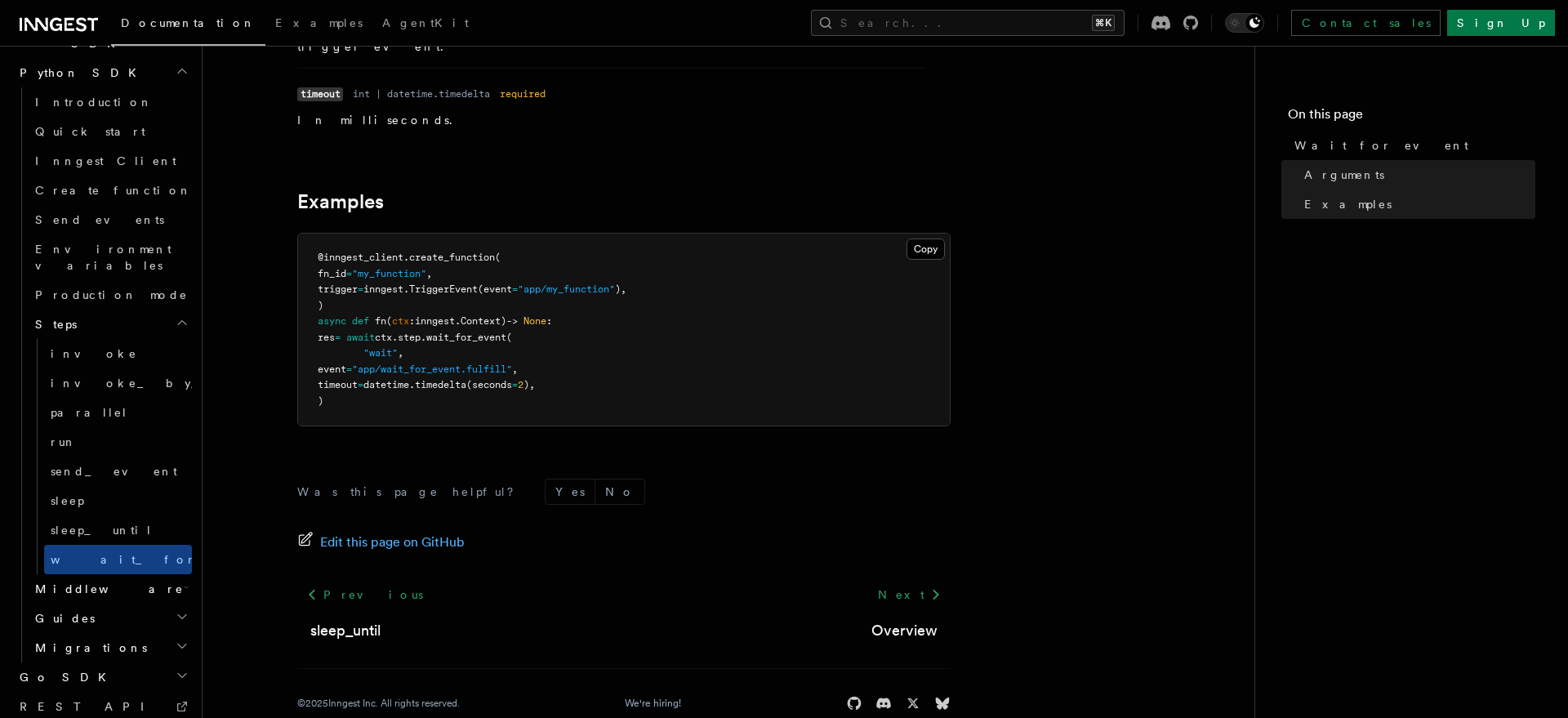
click at [135, 574] on h2 "Middleware" at bounding box center [110, 589] width 164 height 29
click at [121, 604] on link "Overview" at bounding box center [118, 618] width 148 height 29
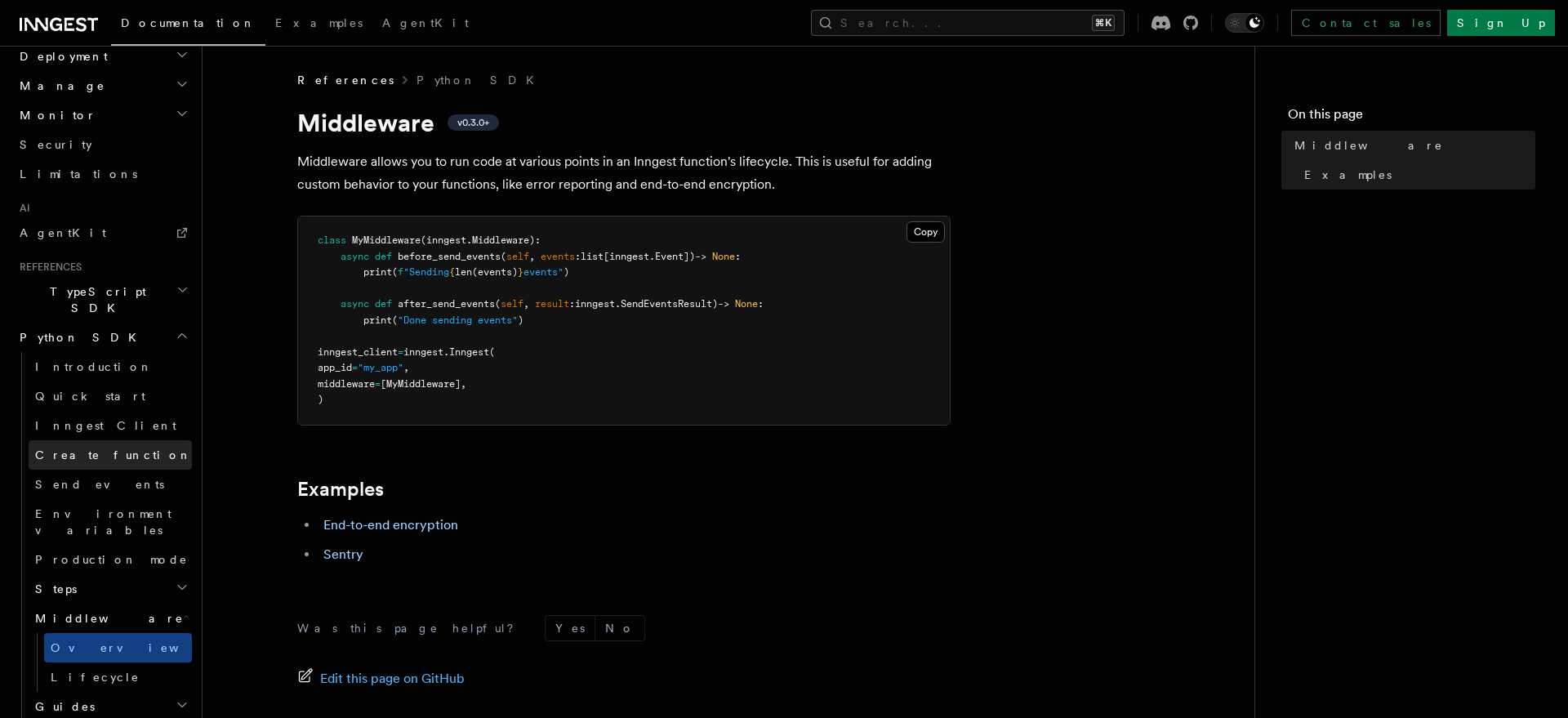
click at [114, 448] on span "Create function" at bounding box center [113, 455] width 156 height 13
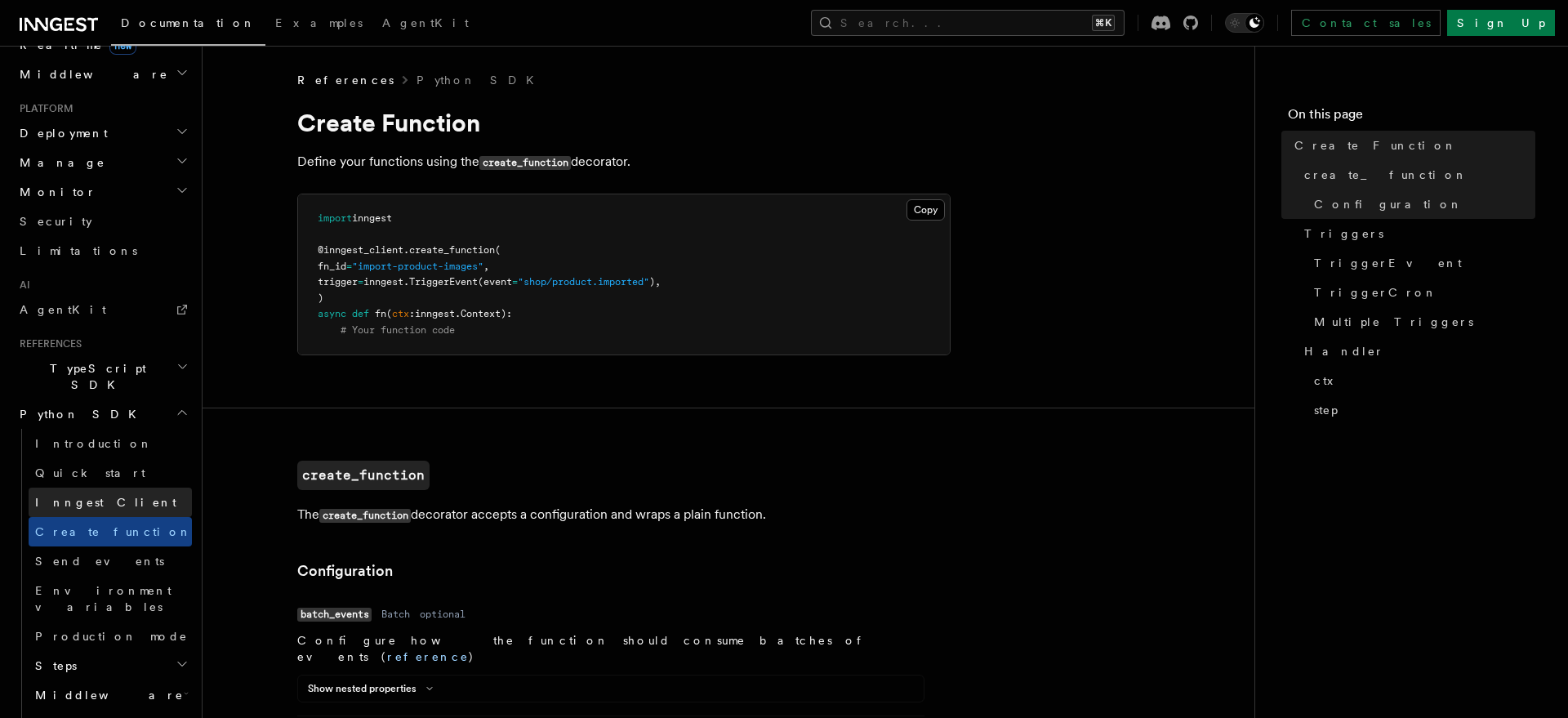
scroll to position [713, 0]
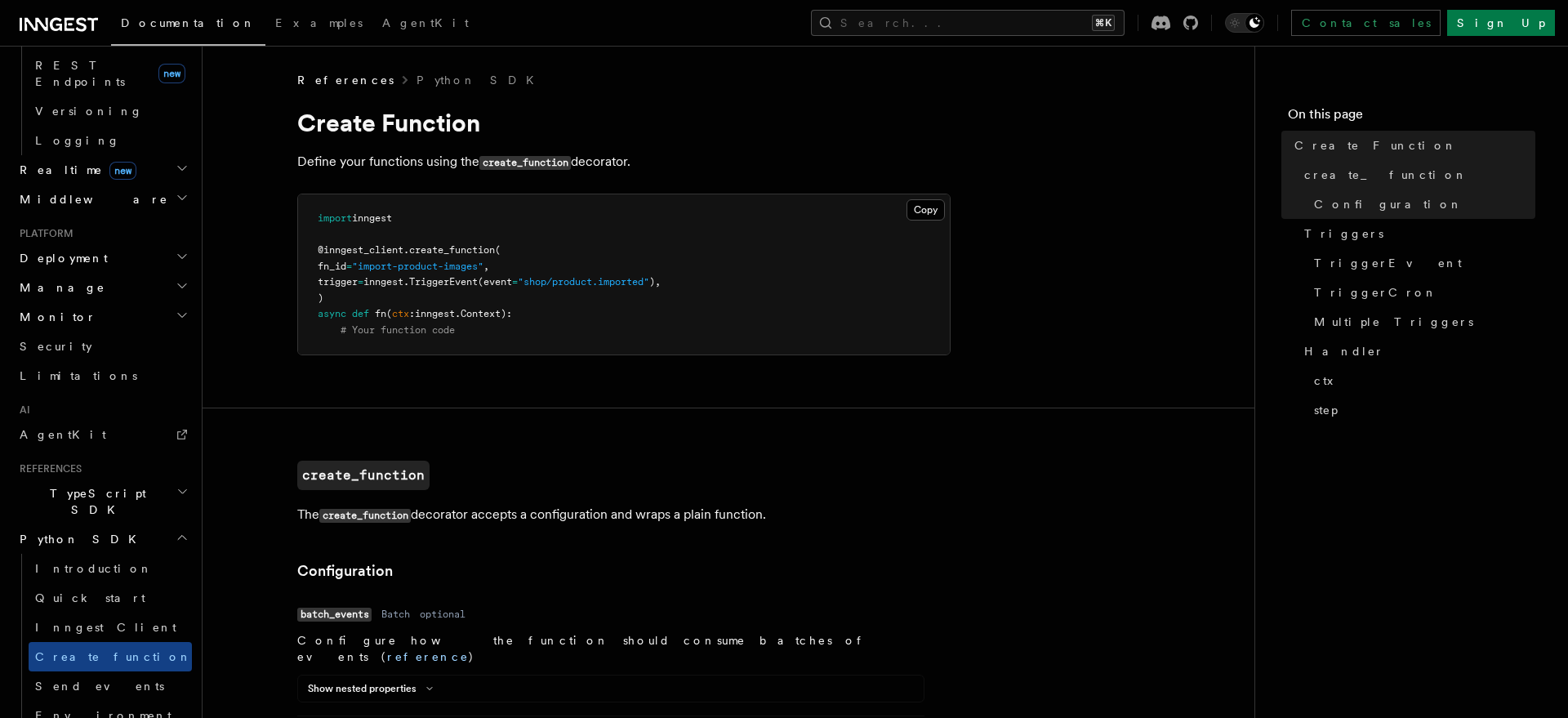
click at [127, 478] on h2 "TypeScript SDK" at bounding box center [102, 501] width 178 height 46
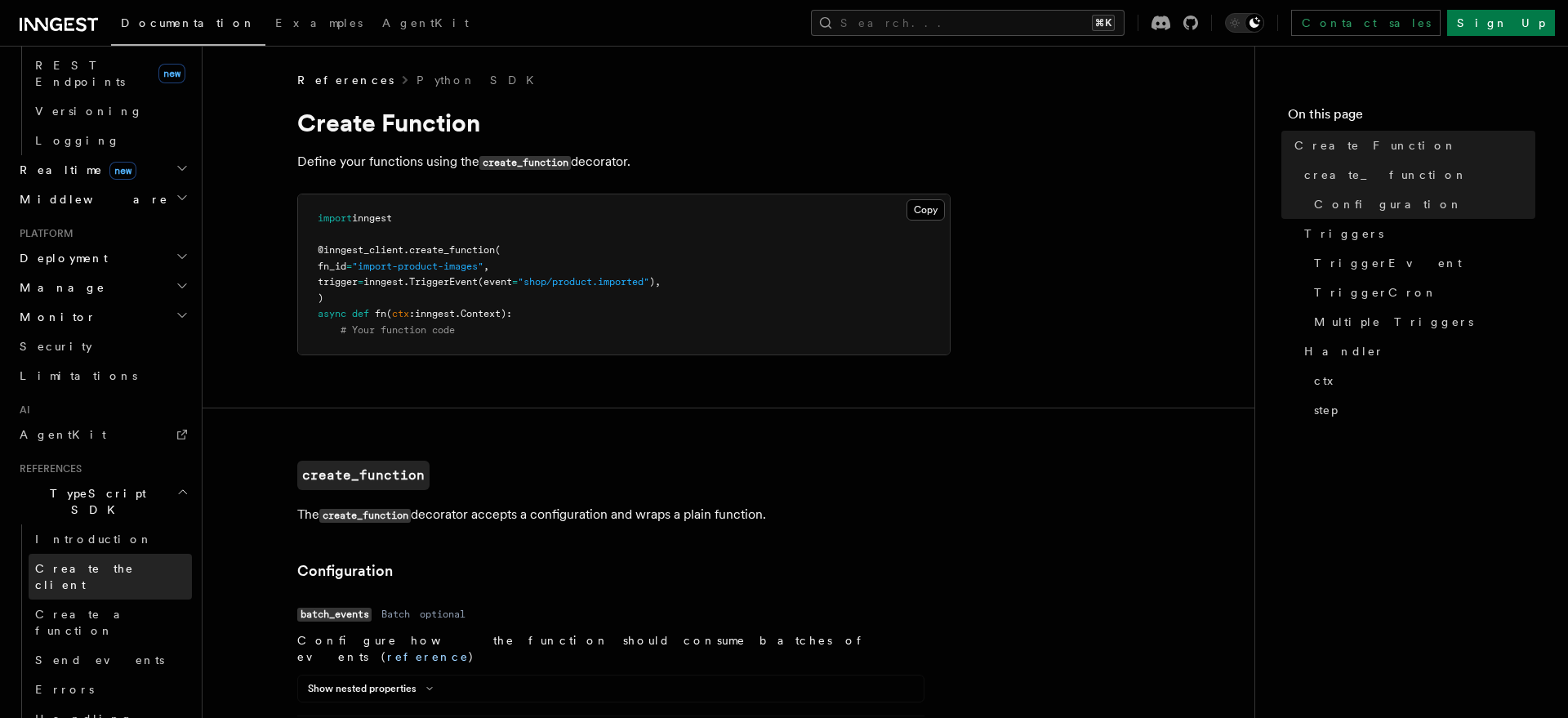
click at [120, 562] on span "Create the client" at bounding box center [84, 576] width 99 height 29
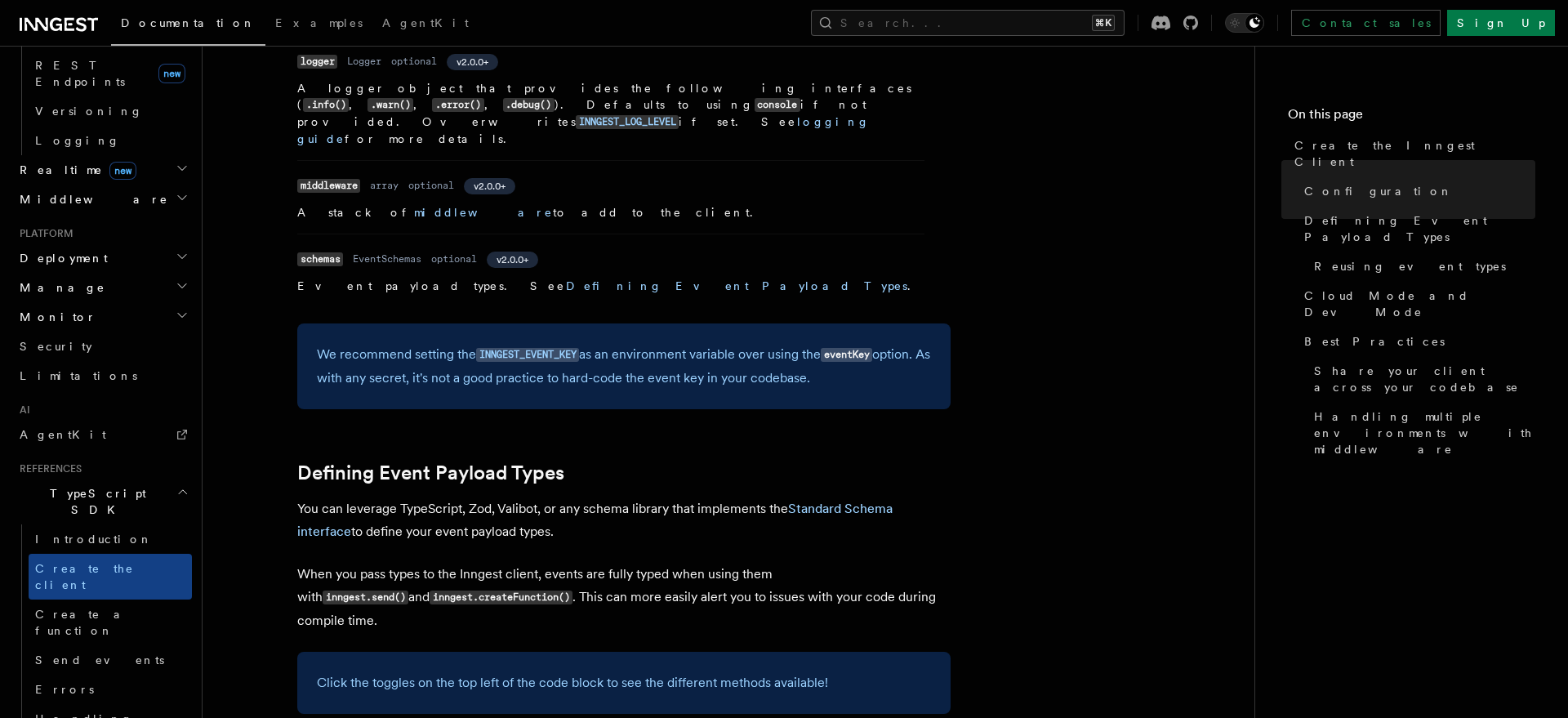
scroll to position [1497, 0]
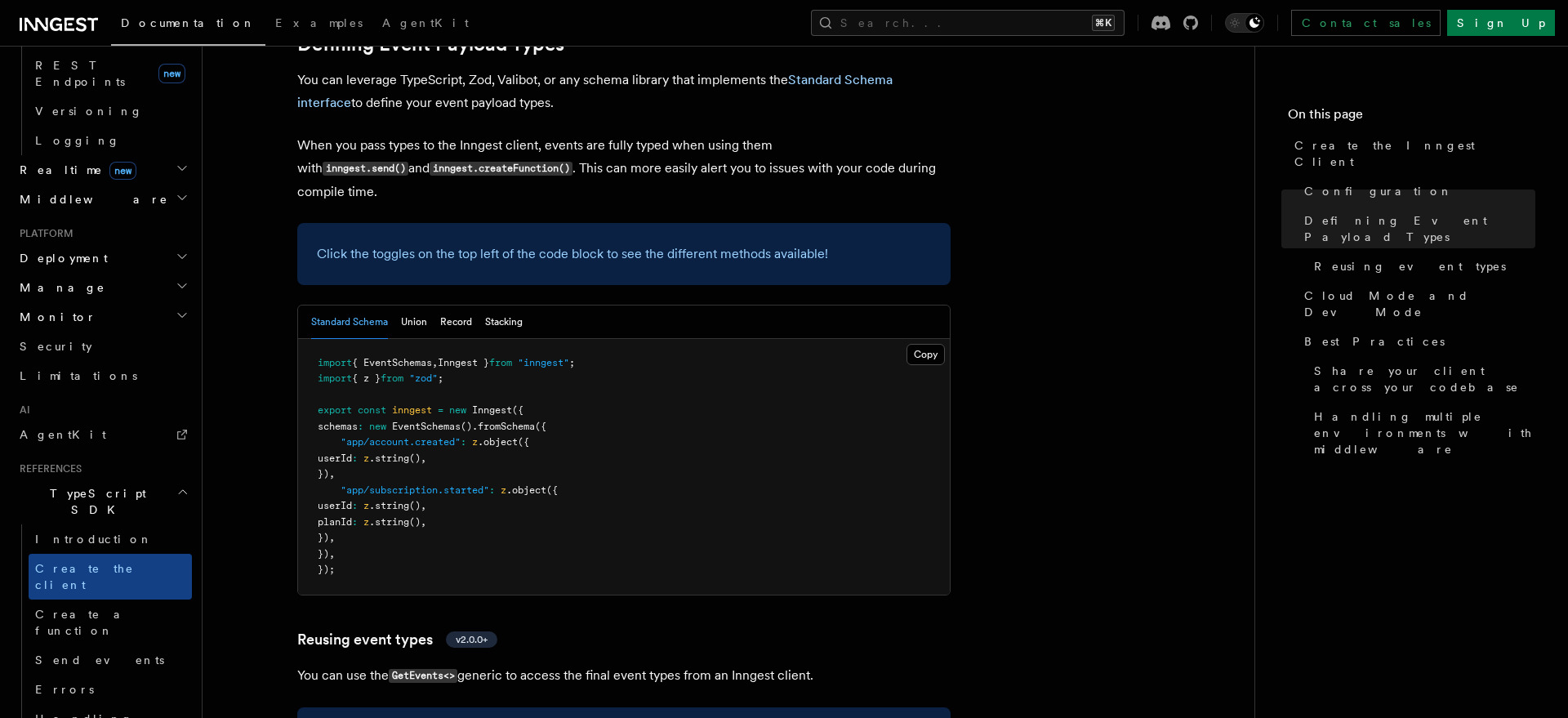
click at [117, 273] on h2 "Manage" at bounding box center [102, 287] width 178 height 29
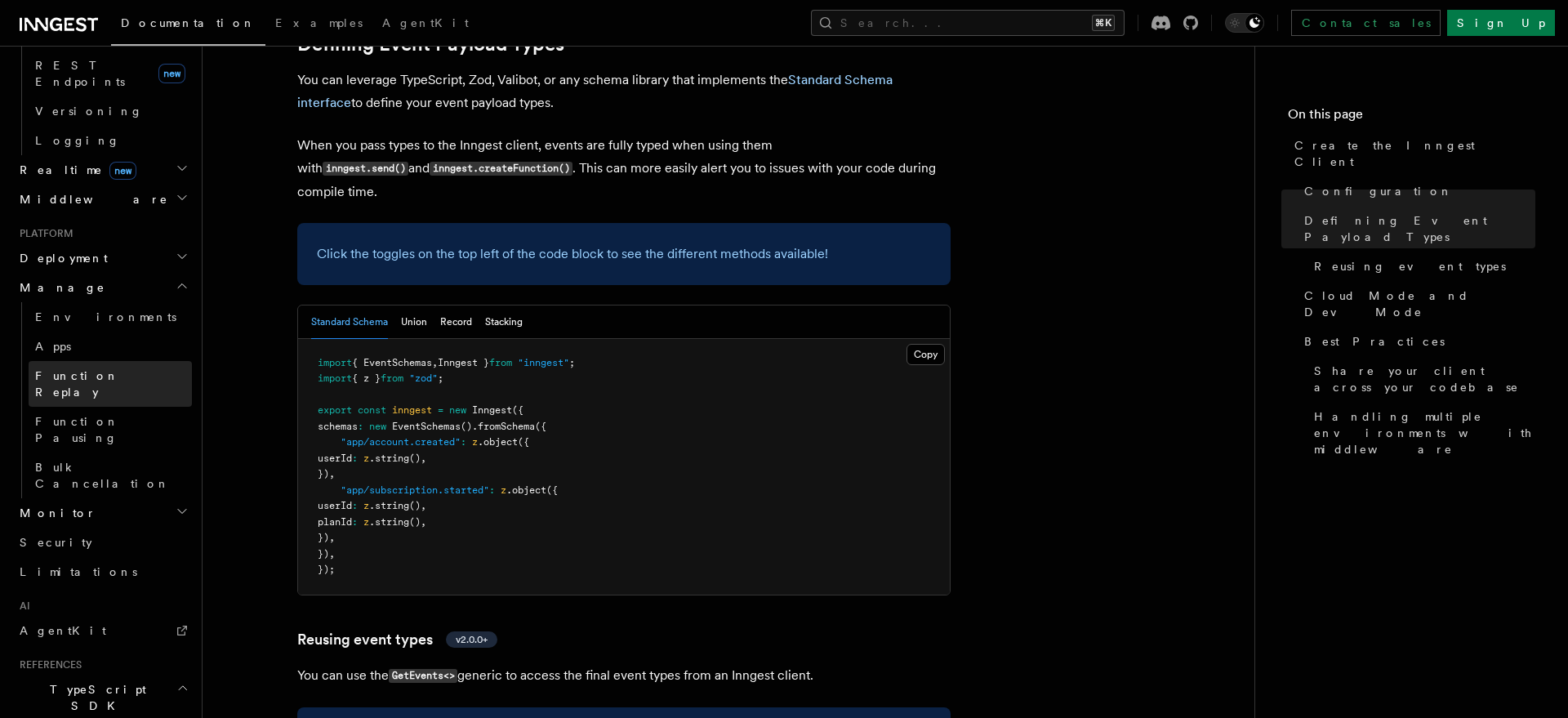
click at [128, 361] on link "Function Replay" at bounding box center [110, 384] width 164 height 46
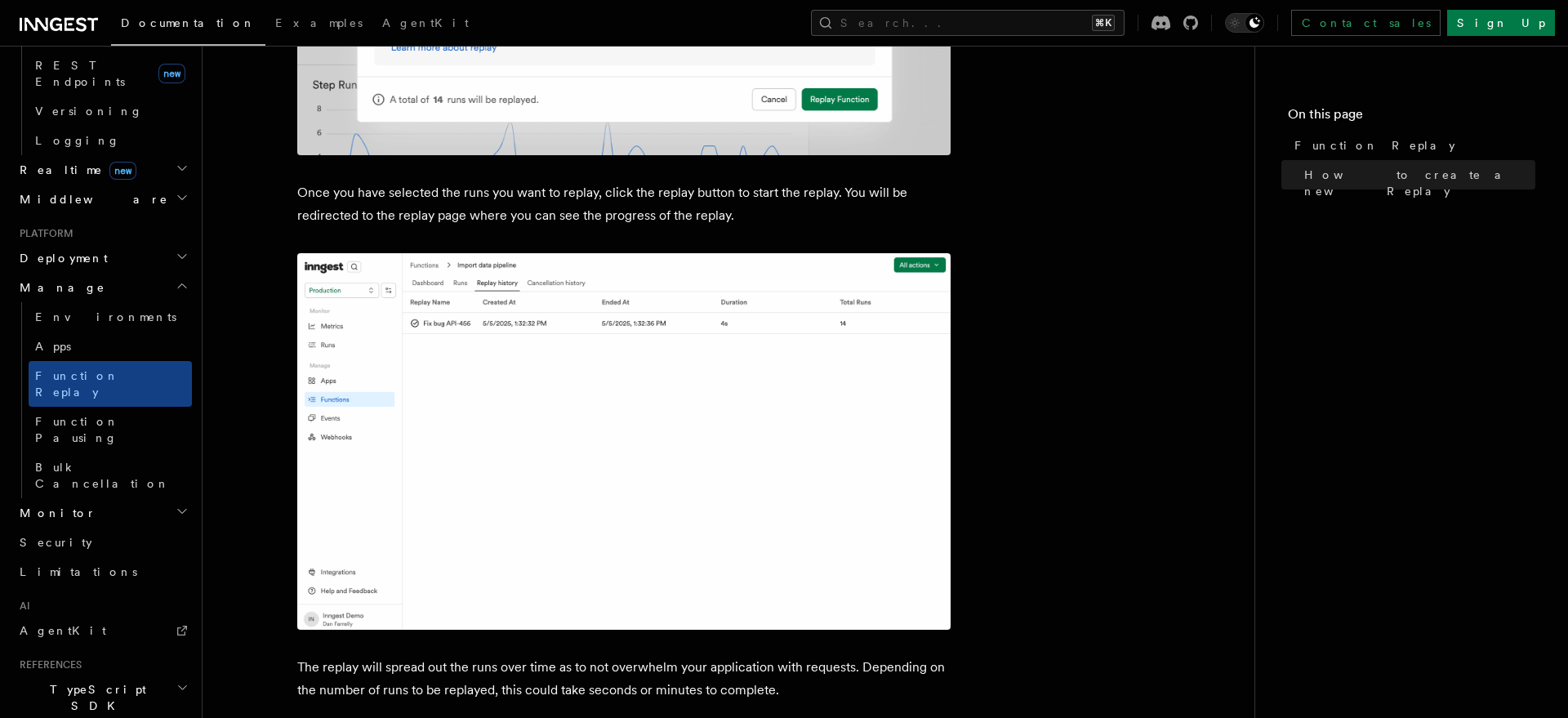
scroll to position [2740, 0]
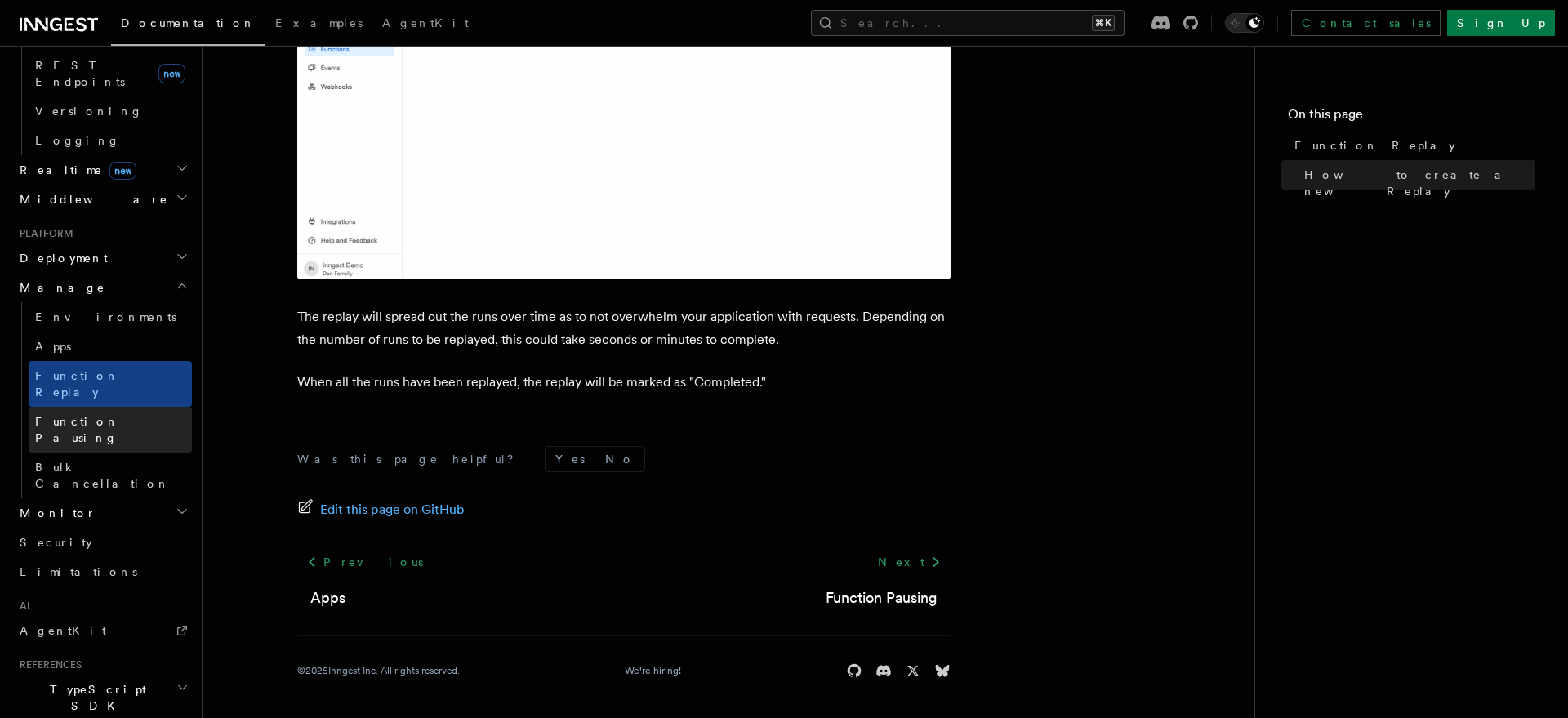
click at [134, 407] on link "Function Pausing" at bounding box center [110, 430] width 164 height 46
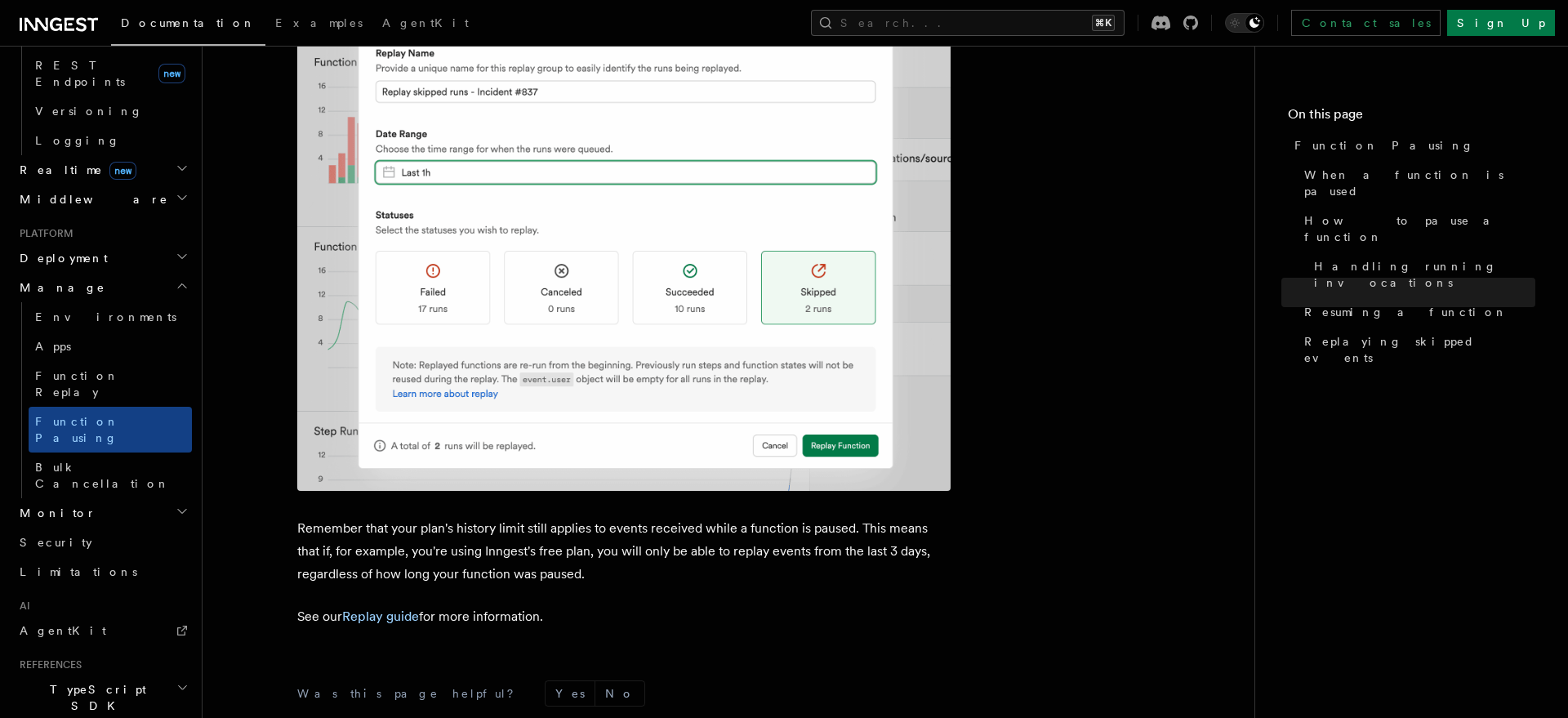
scroll to position [2948, 0]
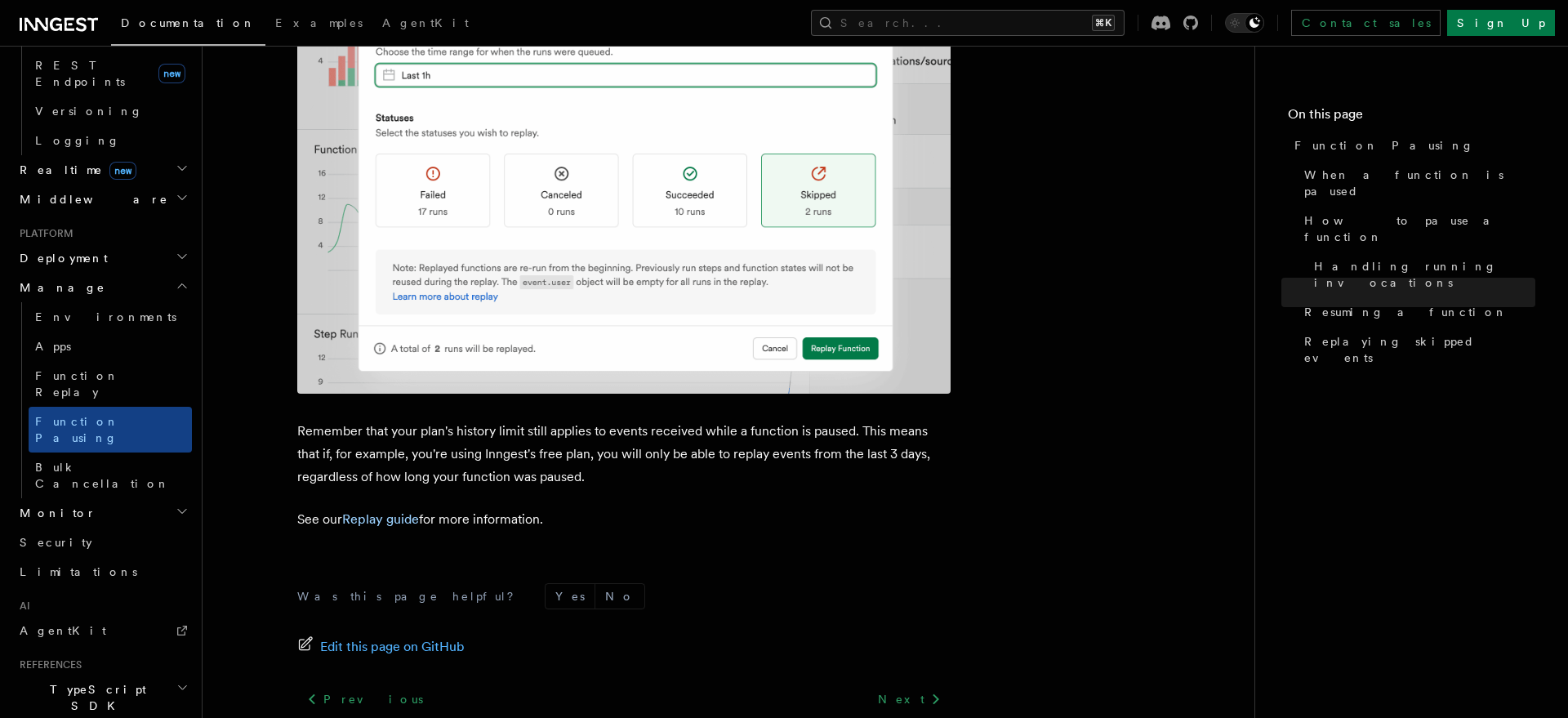
click at [91, 243] on h2 "Deployment" at bounding box center [102, 258] width 178 height 29
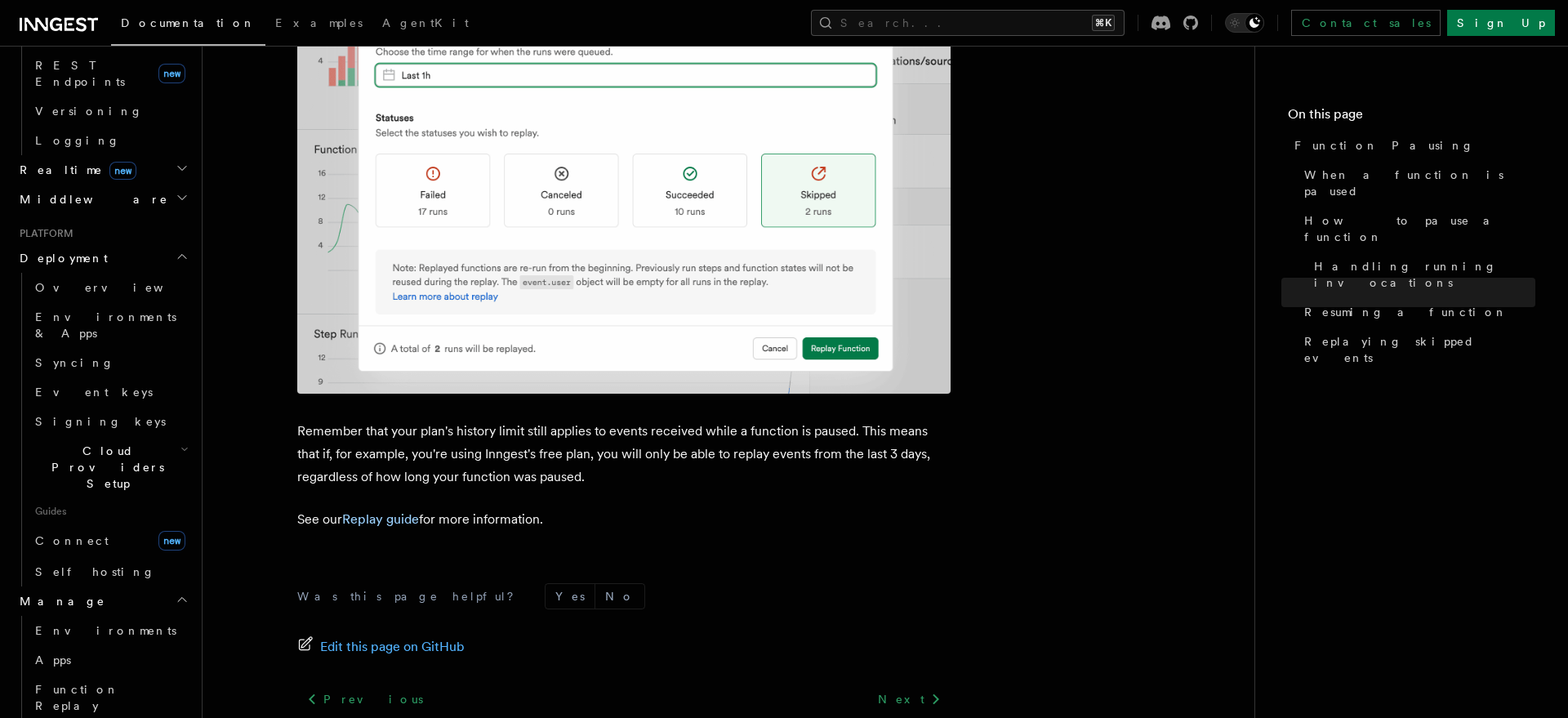
click at [141, 443] on span "Cloud Providers Setup" at bounding box center [104, 467] width 152 height 49
click at [115, 638] on span "Cloud Provider Usage Limits" at bounding box center [121, 663] width 141 height 49
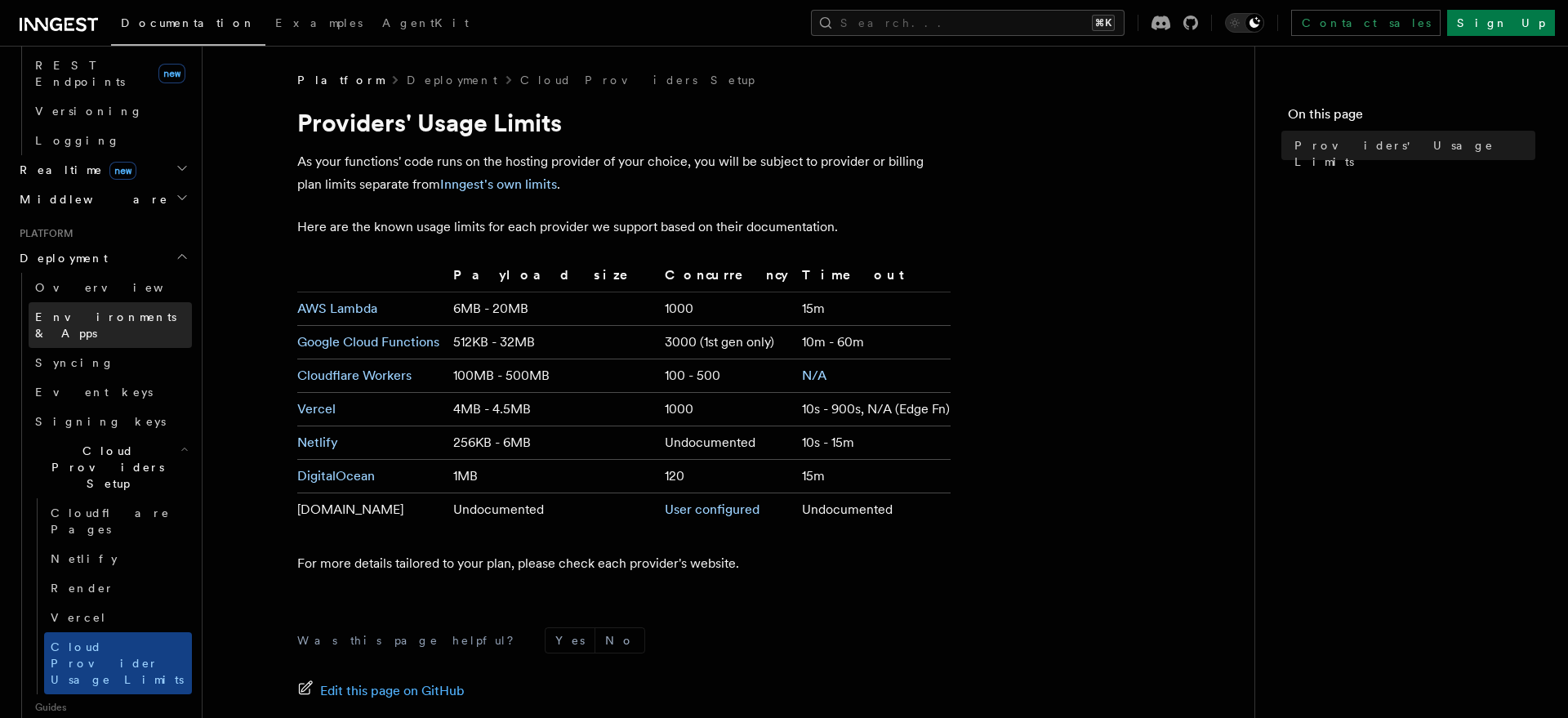
click at [106, 310] on span "Environments & Apps" at bounding box center [105, 325] width 141 height 29
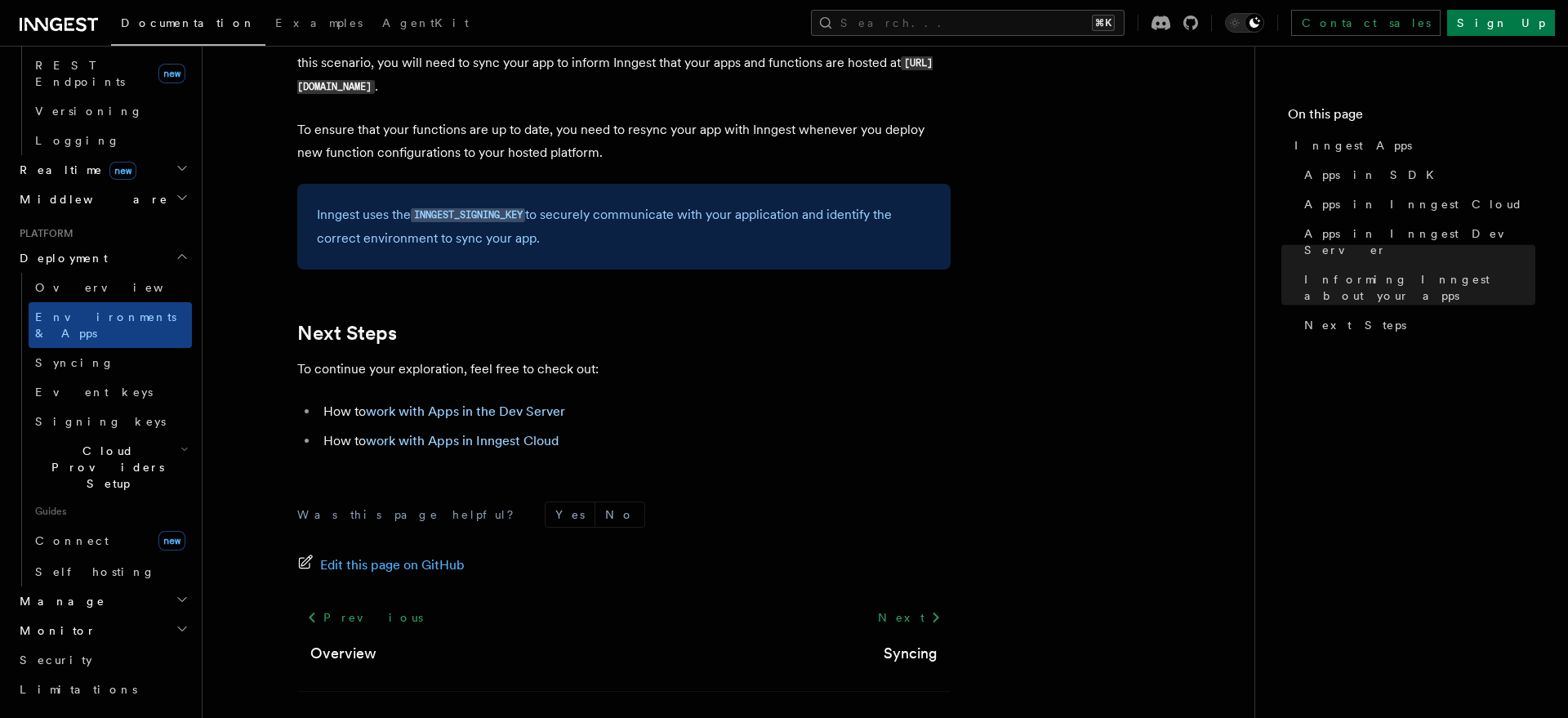
scroll to position [2656, 0]
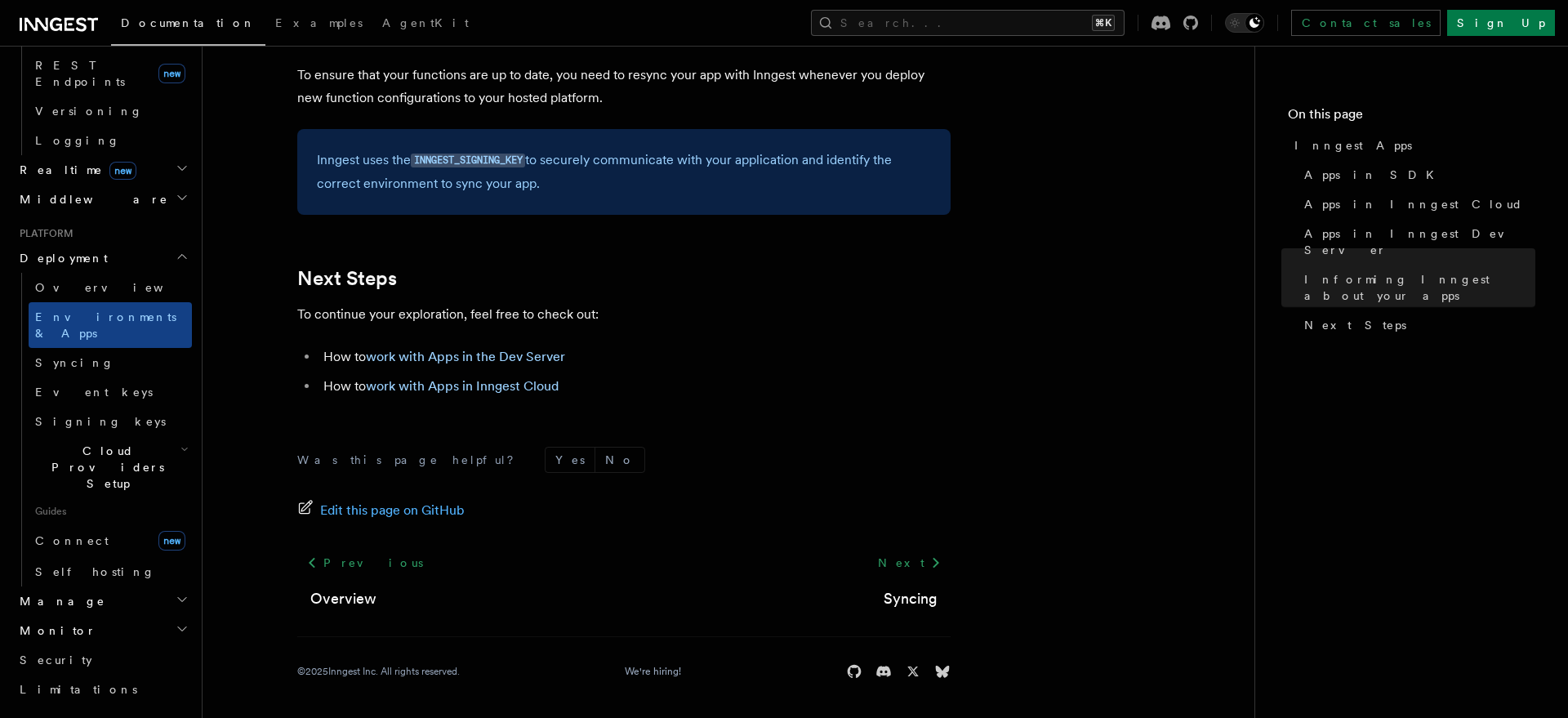
click at [121, 616] on h2 "Monitor" at bounding box center [102, 630] width 178 height 29
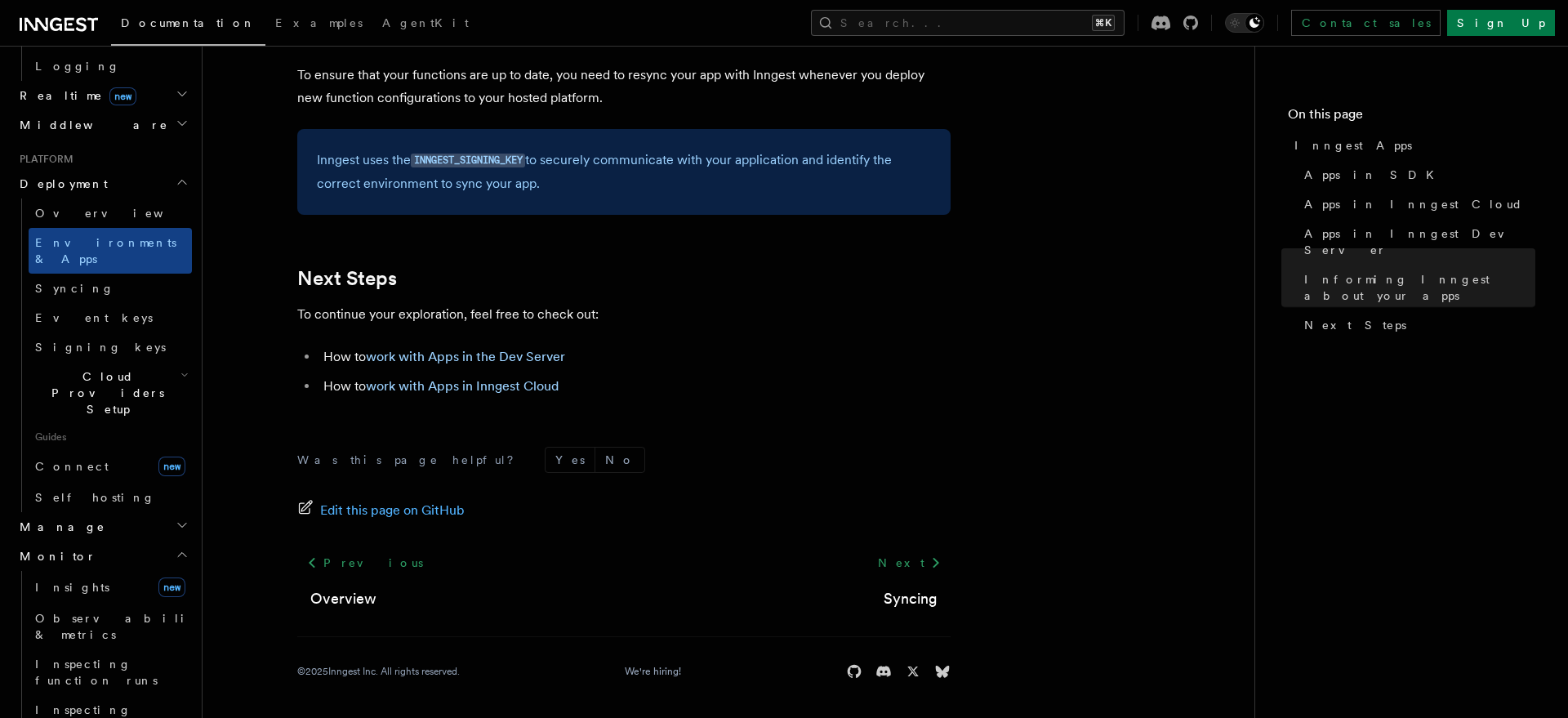
scroll to position [825, 0]
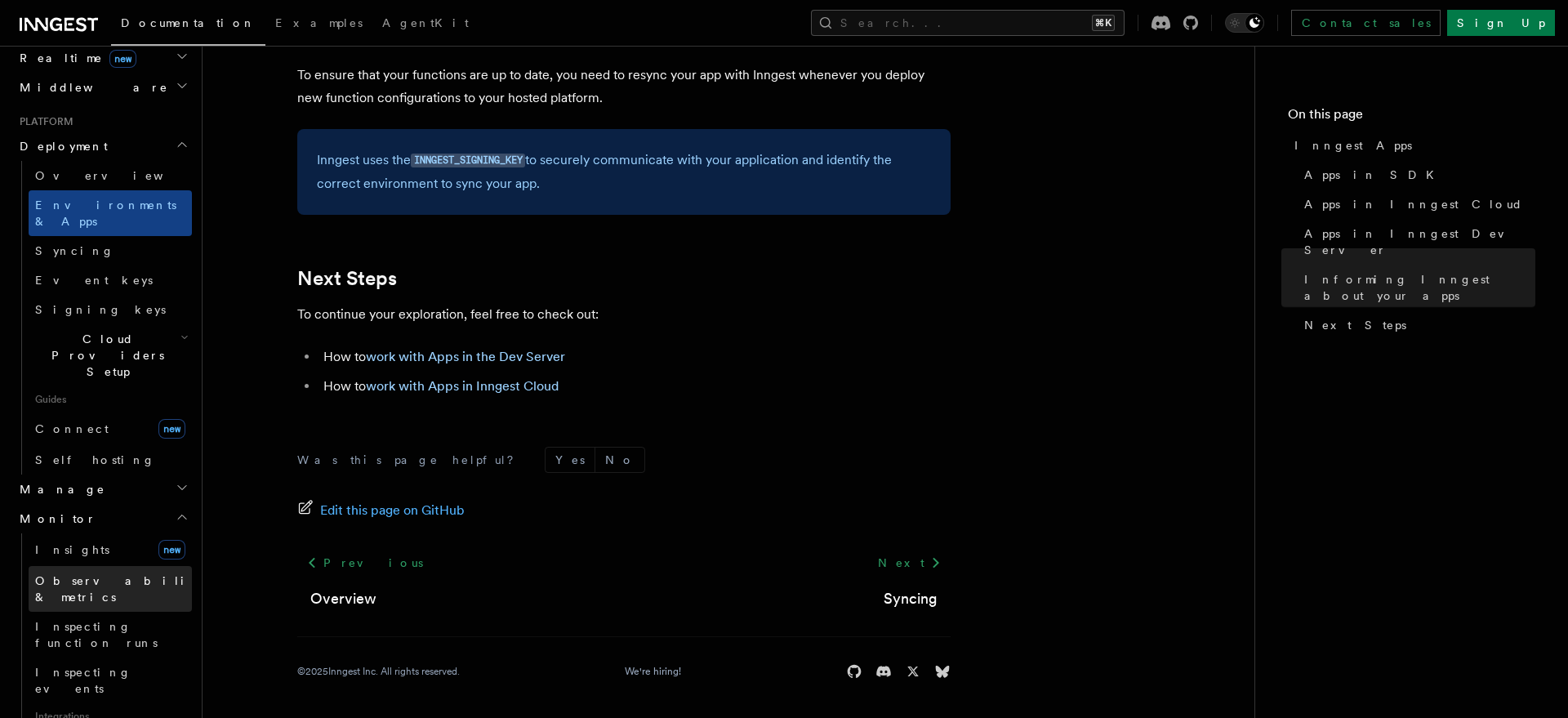
click at [134, 574] on span "Observability & metrics" at bounding box center [119, 589] width 168 height 29
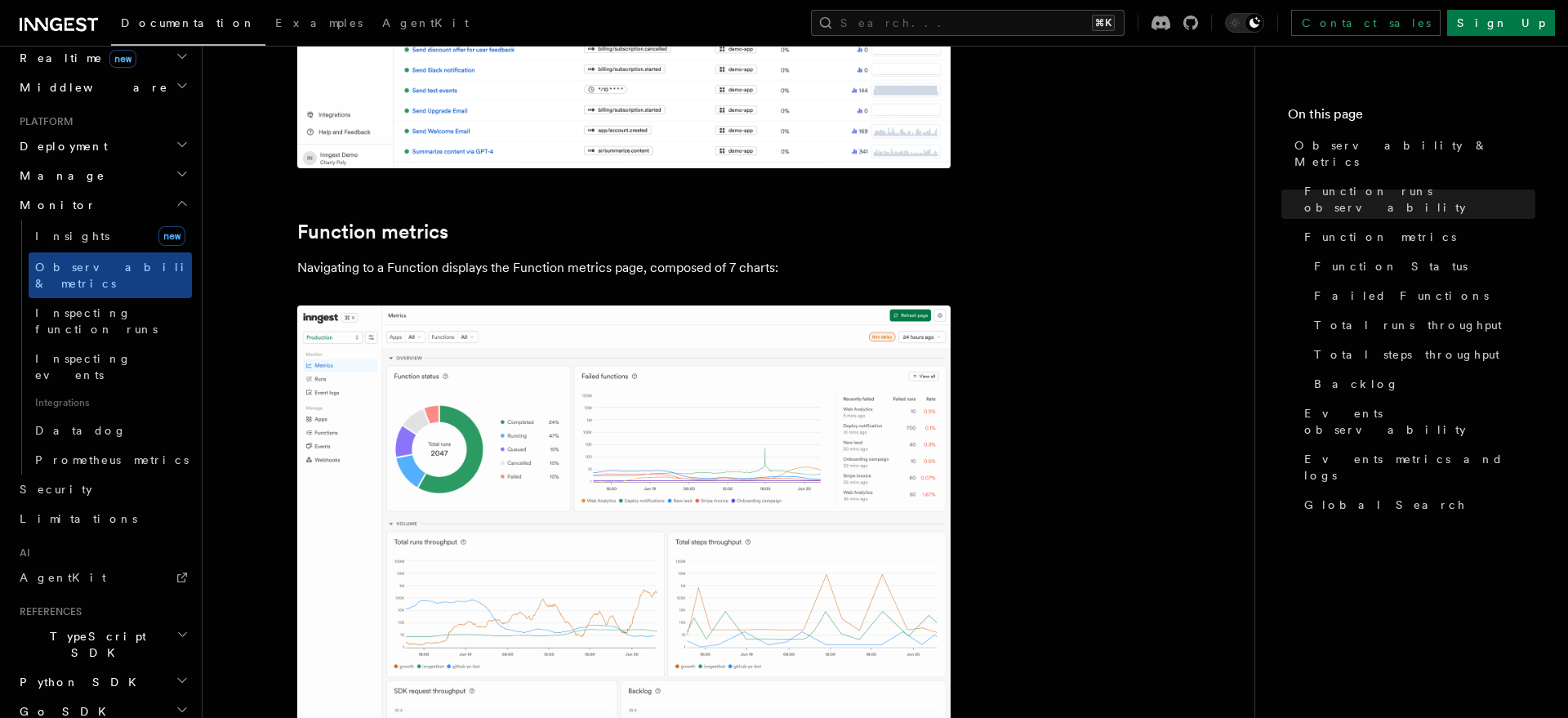
scroll to position [635, 0]
